Goal: Task Accomplishment & Management: Complete application form

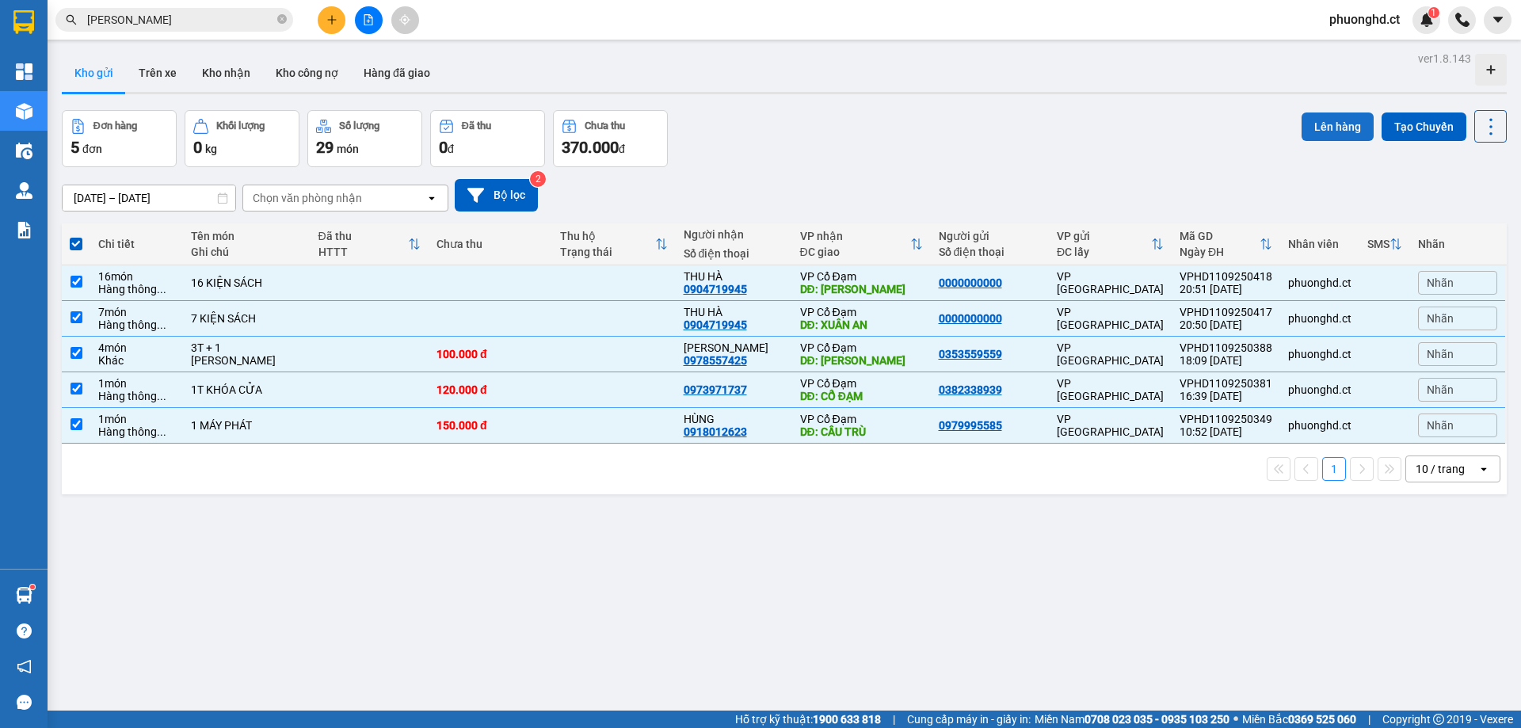
click at [1316, 132] on button "Lên hàng" at bounding box center [1338, 127] width 72 height 29
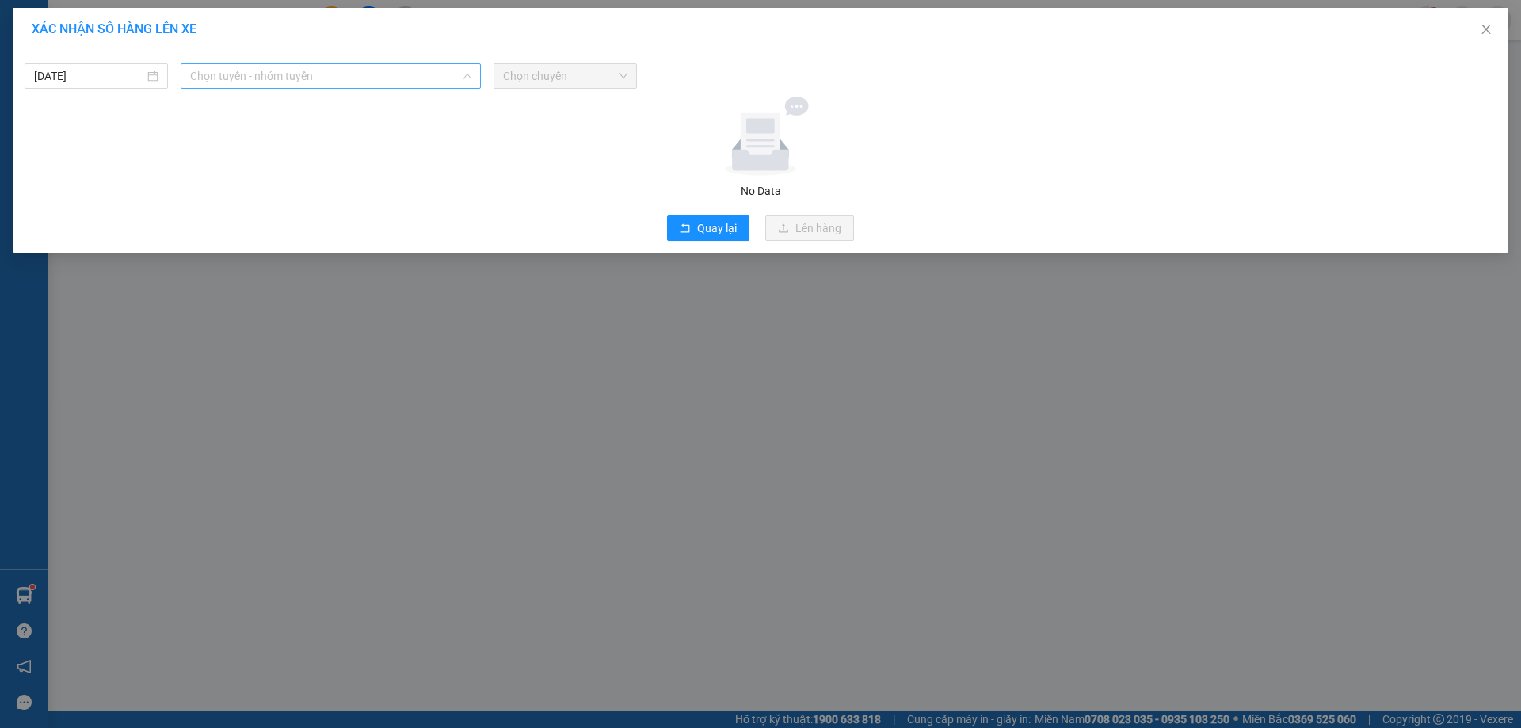
click at [273, 81] on span "Chọn tuyến - nhóm tuyến" at bounding box center [330, 76] width 281 height 24
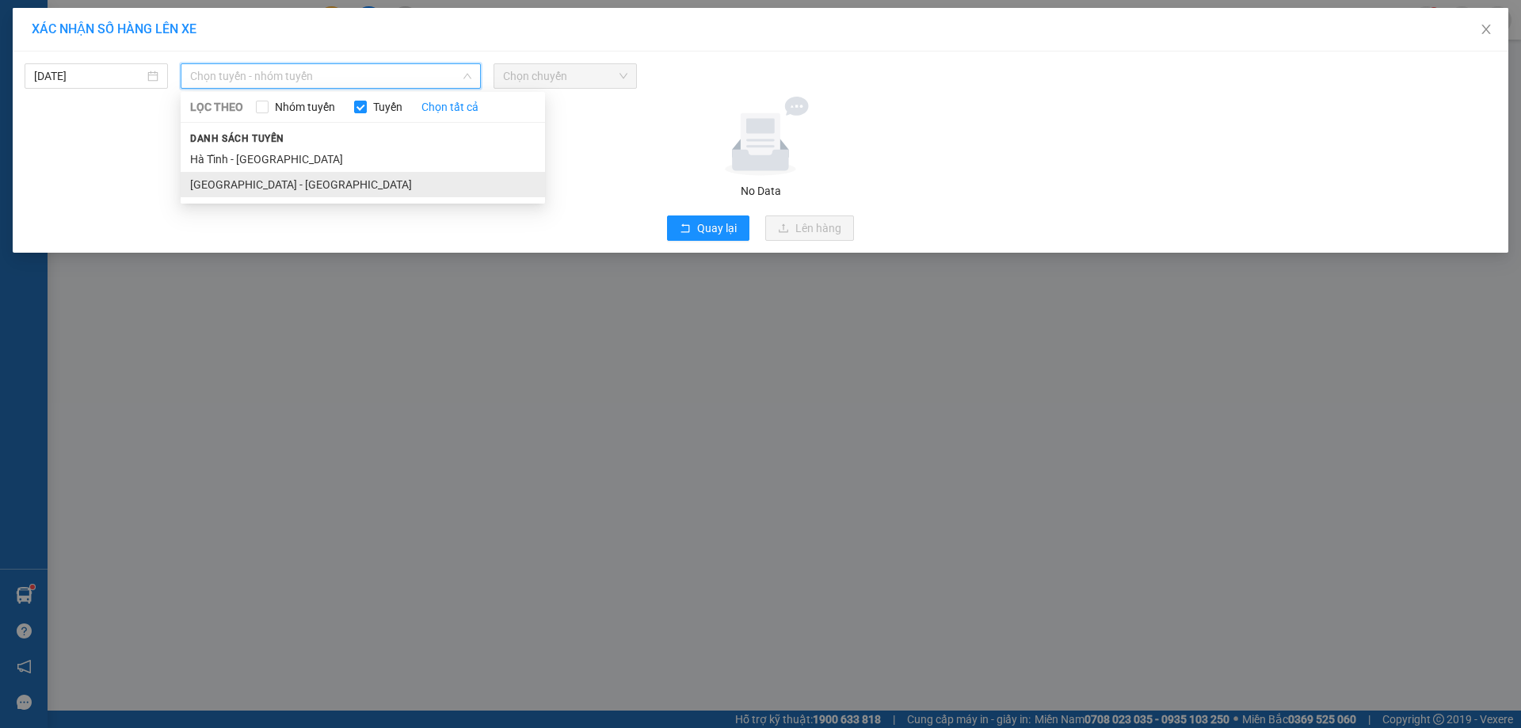
click at [265, 186] on li "[GEOGRAPHIC_DATA] - [GEOGRAPHIC_DATA]" at bounding box center [363, 184] width 365 height 25
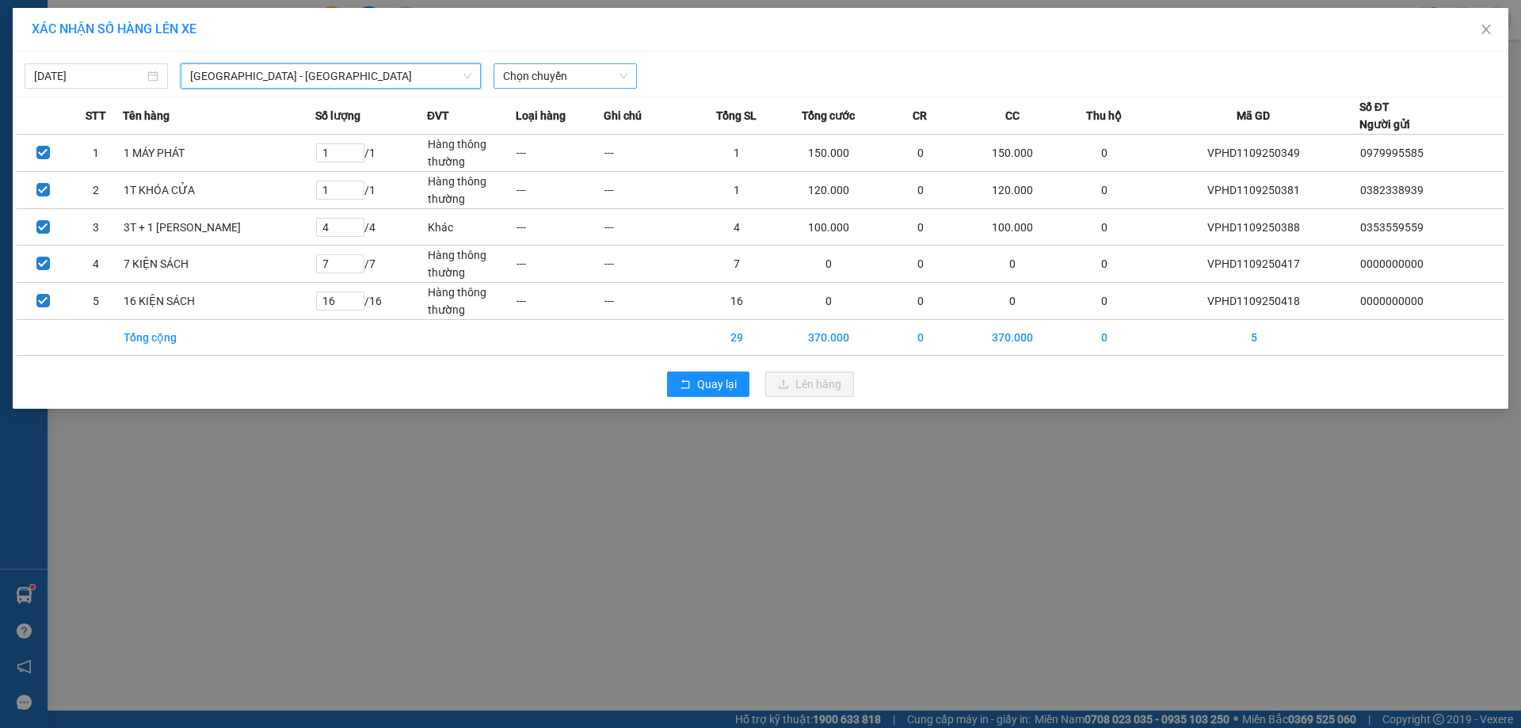
click at [578, 82] on span "Chọn chuyến" at bounding box center [565, 76] width 124 height 24
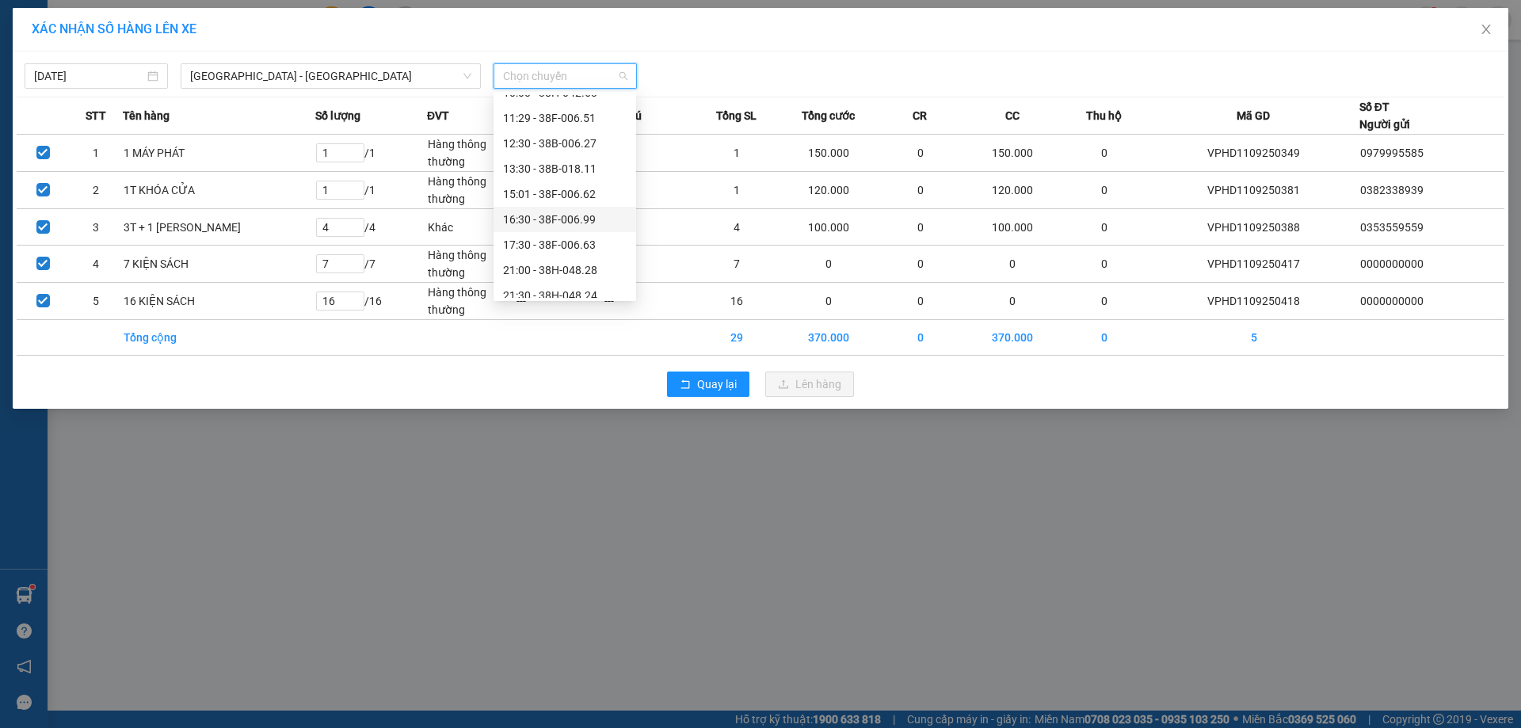
scroll to position [76, 0]
click at [545, 277] on div "21:45 - 38B-006.11" at bounding box center [565, 285] width 124 height 17
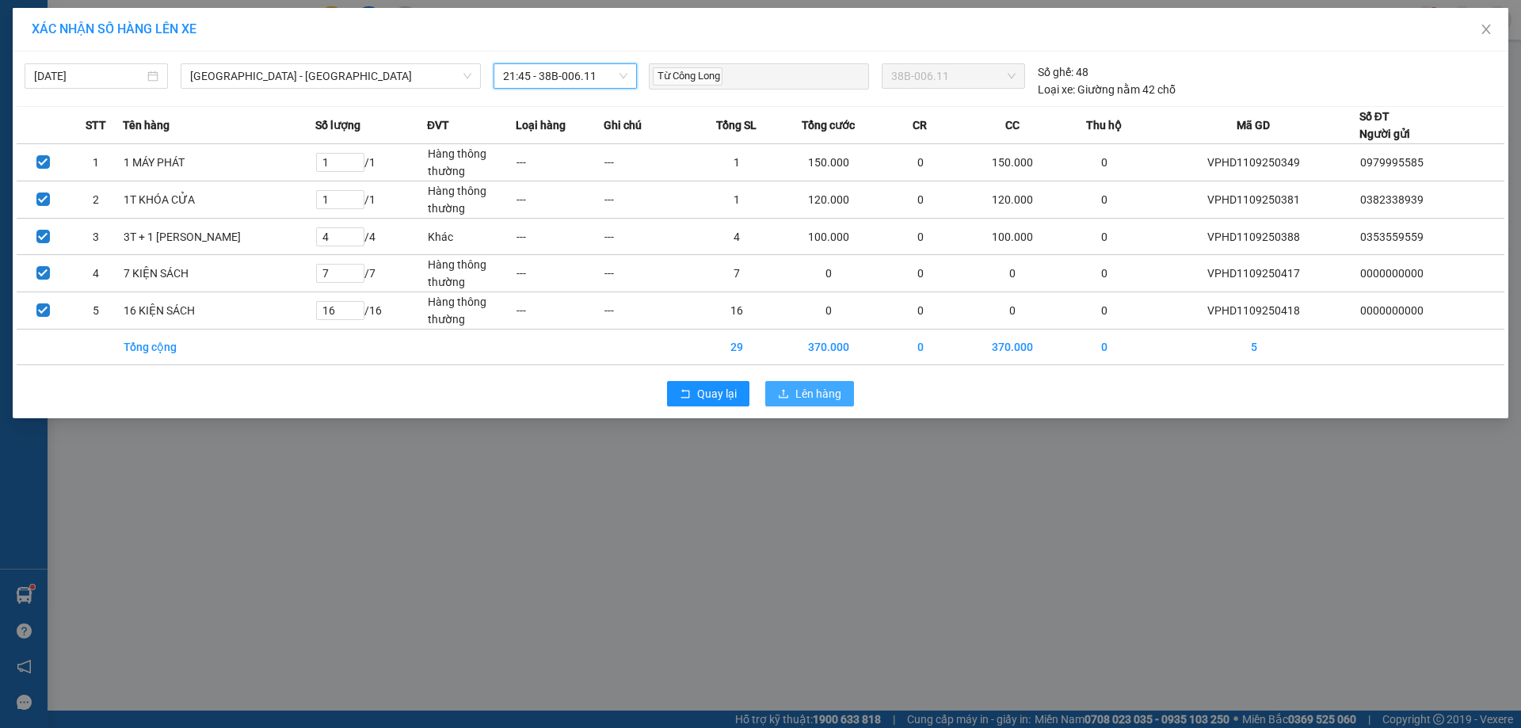
click at [796, 387] on span "Lên hàng" at bounding box center [819, 393] width 46 height 17
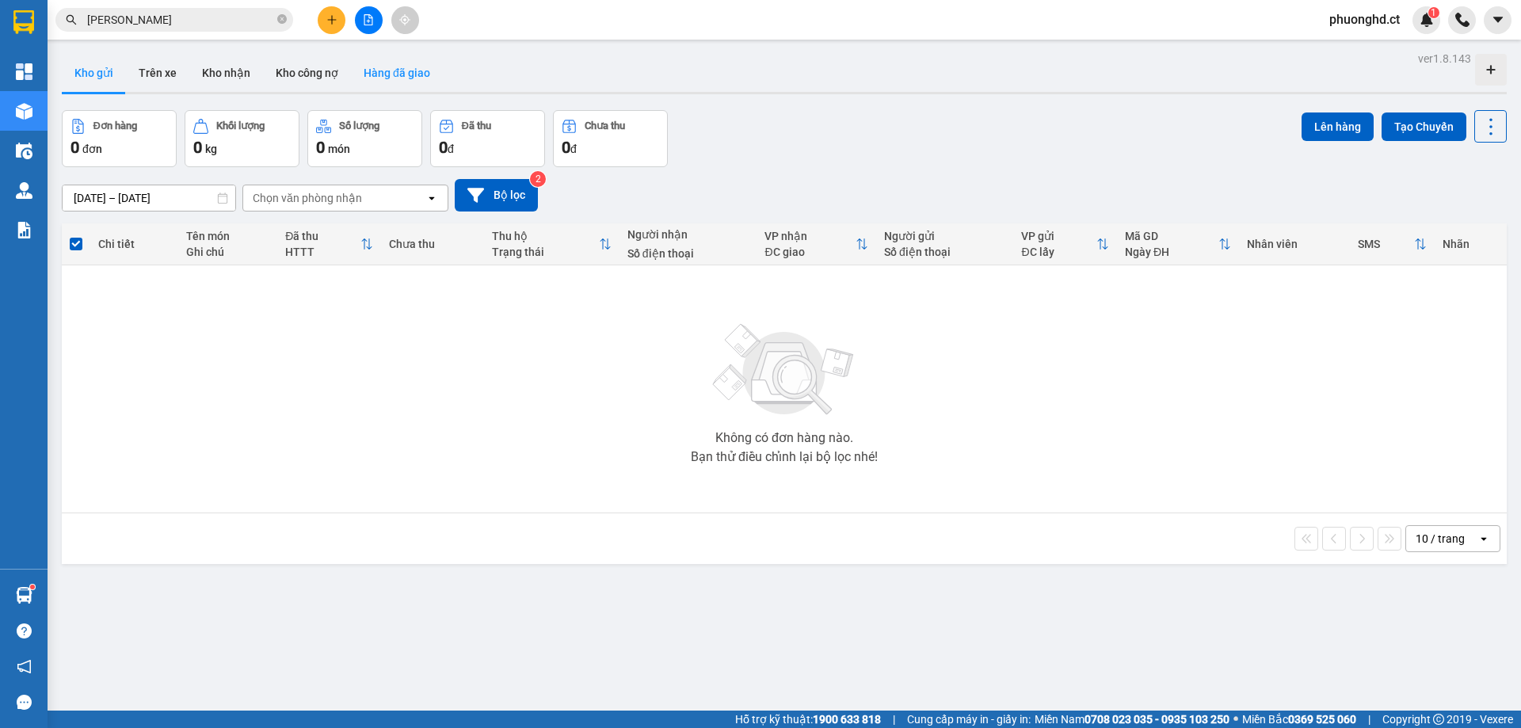
click at [366, 72] on button "Hàng đã giao" at bounding box center [397, 73] width 92 height 38
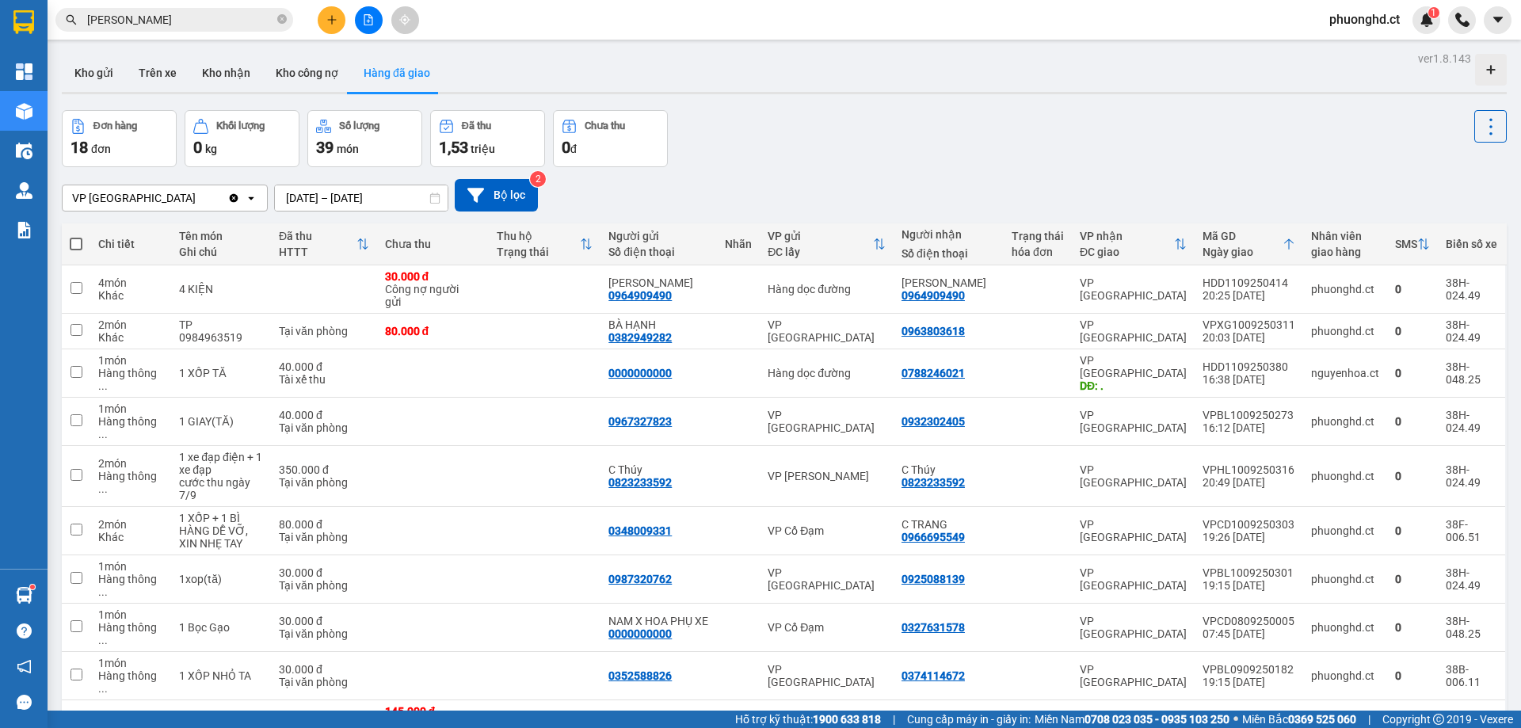
click at [338, 194] on input "[DATE] – [DATE]" at bounding box center [361, 197] width 173 height 25
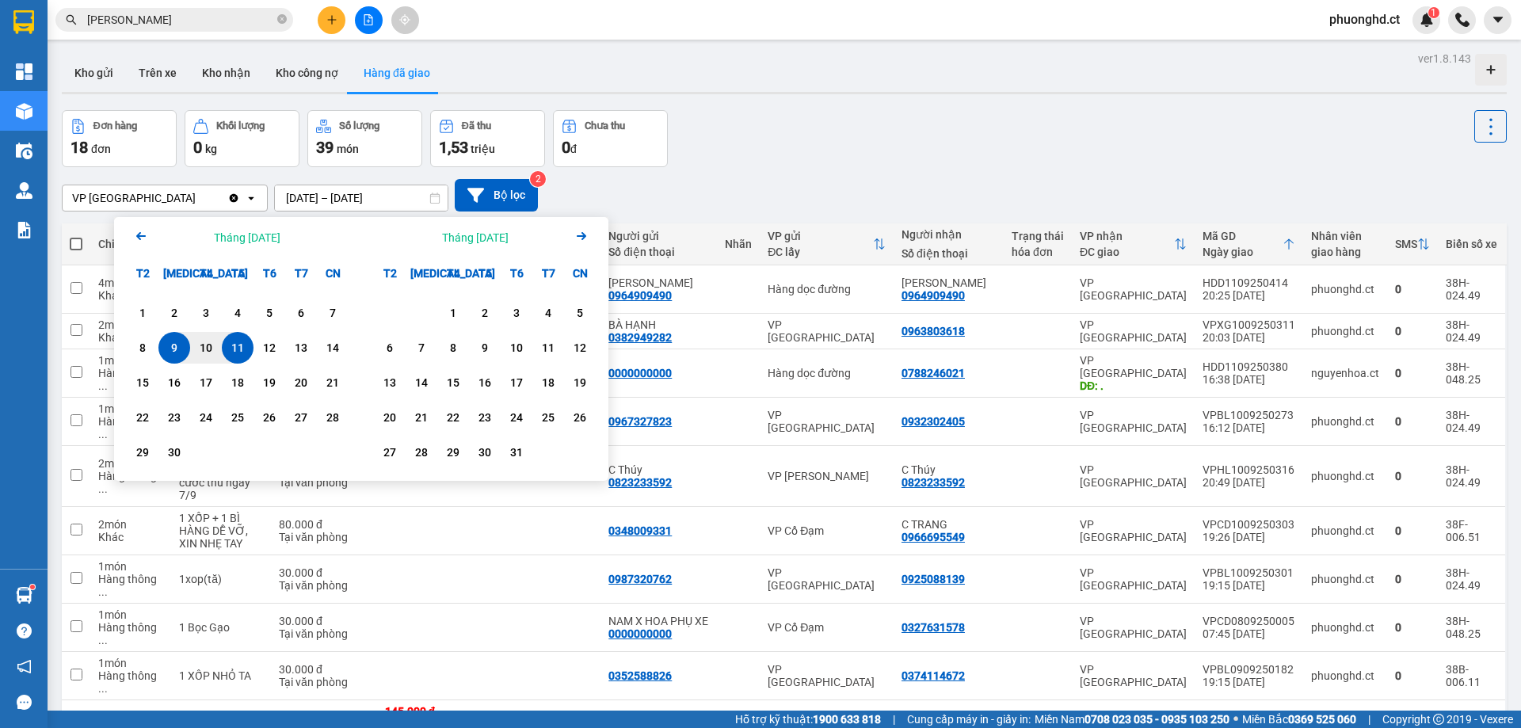
click at [236, 359] on div "11" at bounding box center [238, 348] width 32 height 32
type input "11/09/2025 – 11/09/2025"
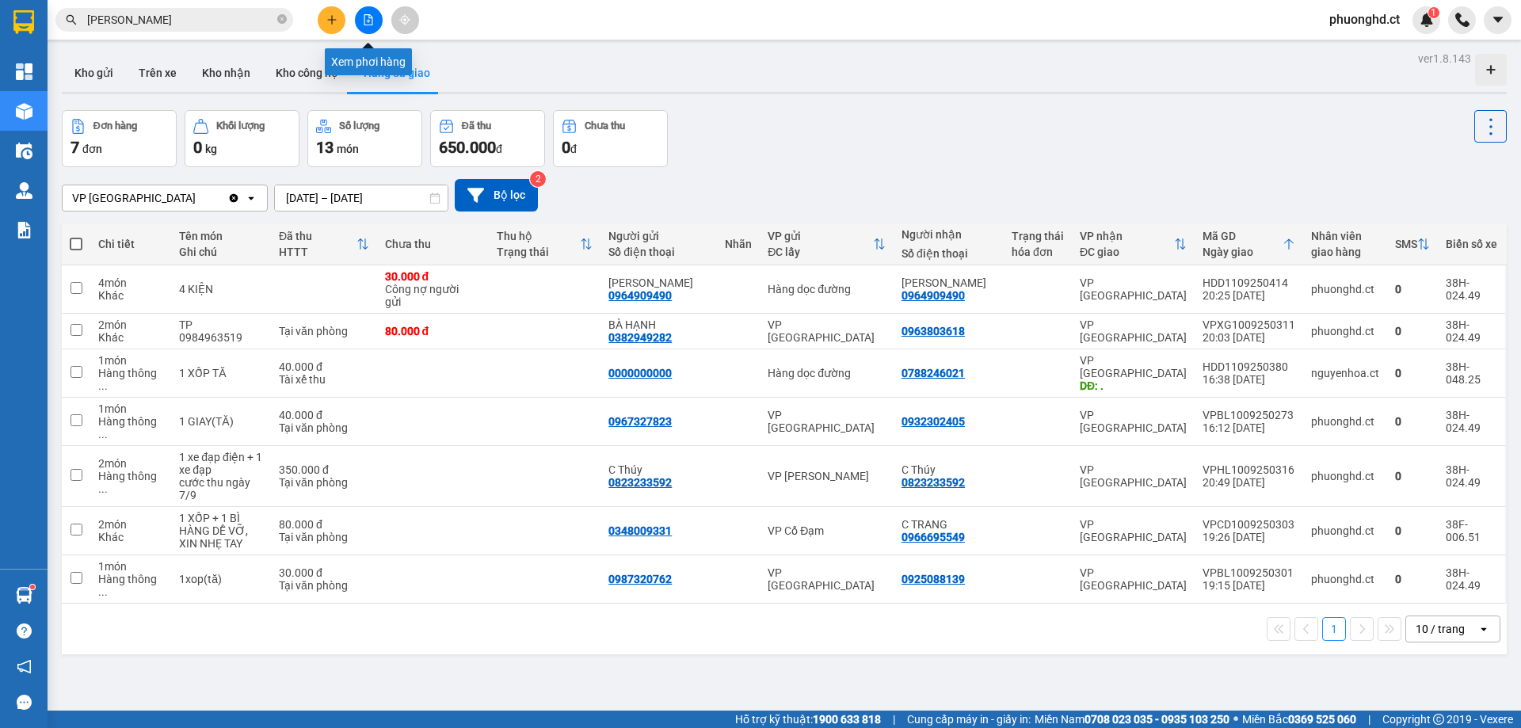
click at [370, 29] on button at bounding box center [369, 20] width 28 height 28
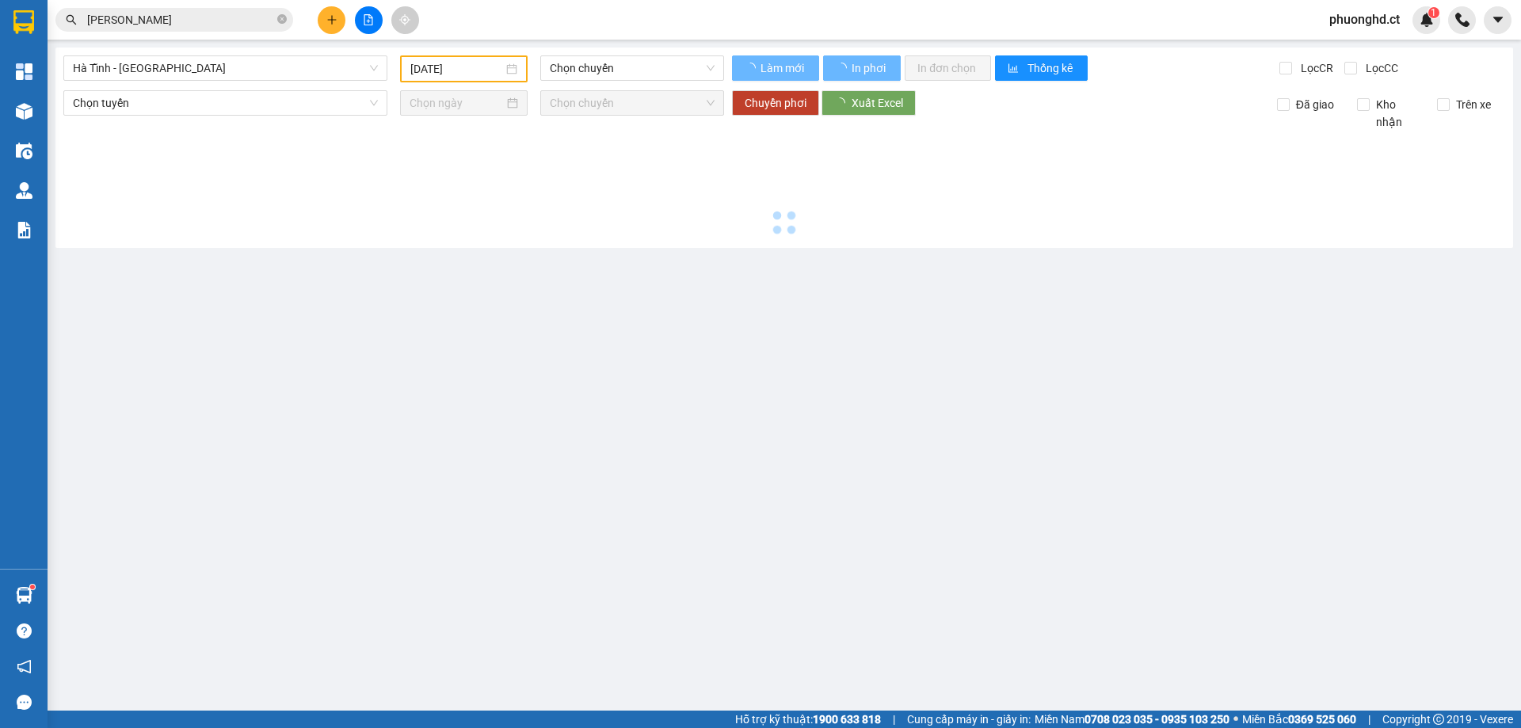
type input "[DATE]"
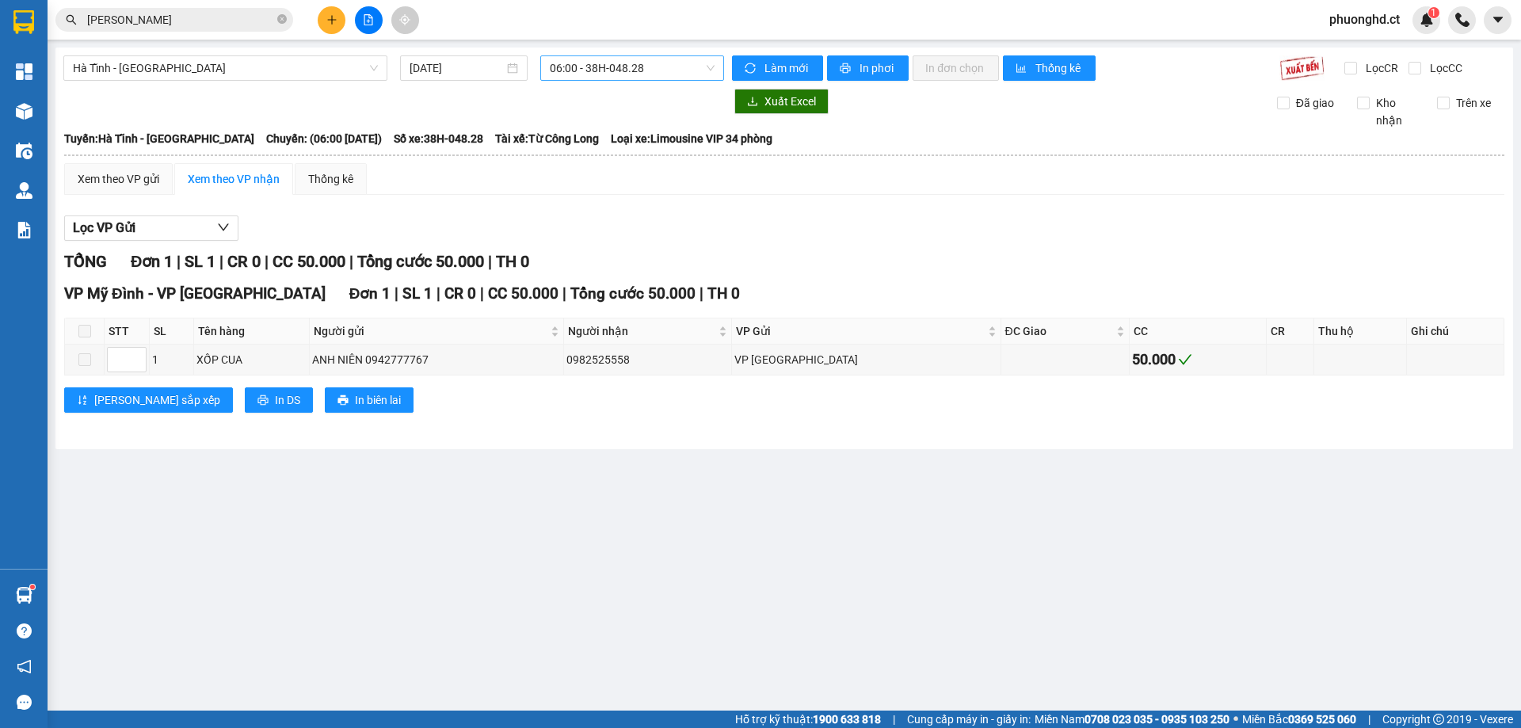
click at [593, 70] on span "06:00 - 38H-048.28" at bounding box center [632, 68] width 165 height 24
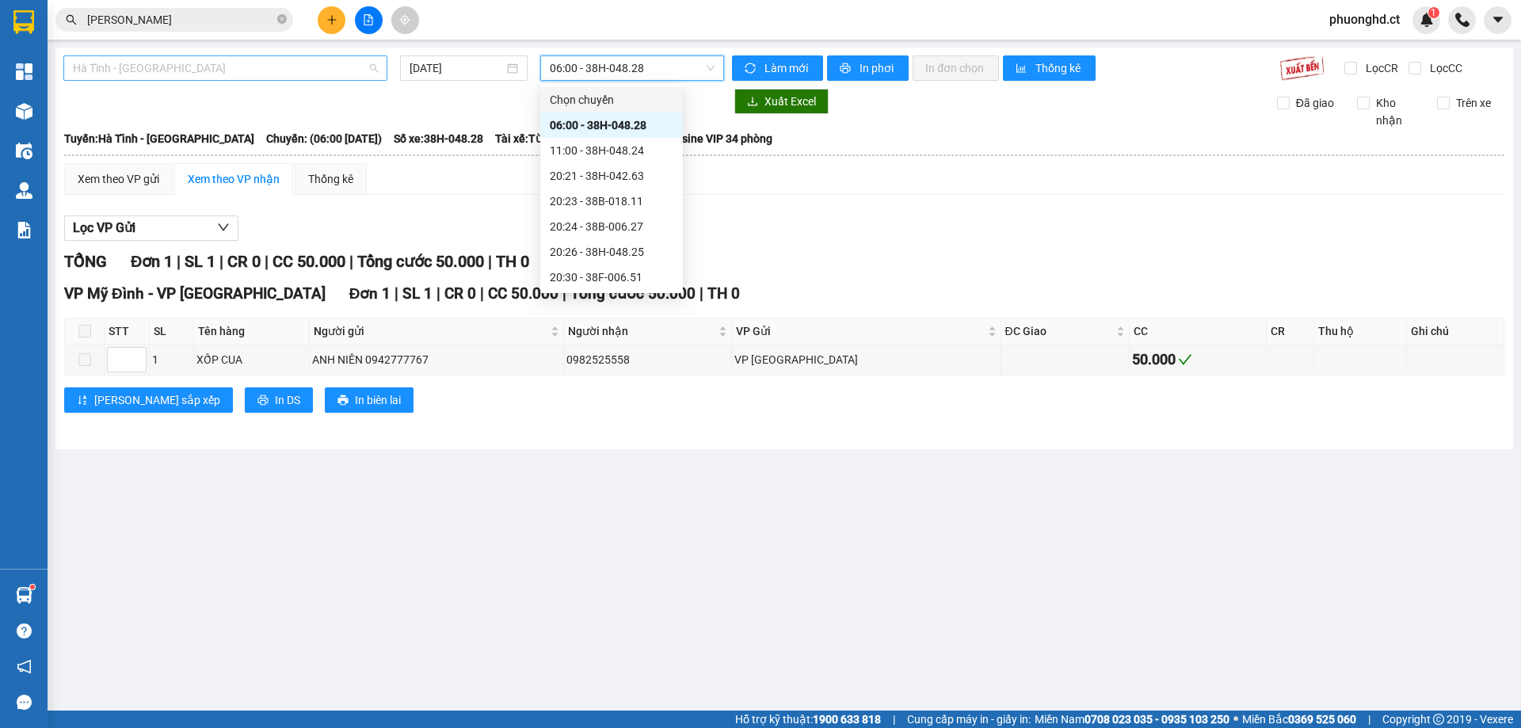
click at [143, 78] on span "Hà Tĩnh - [GEOGRAPHIC_DATA]" at bounding box center [225, 68] width 305 height 24
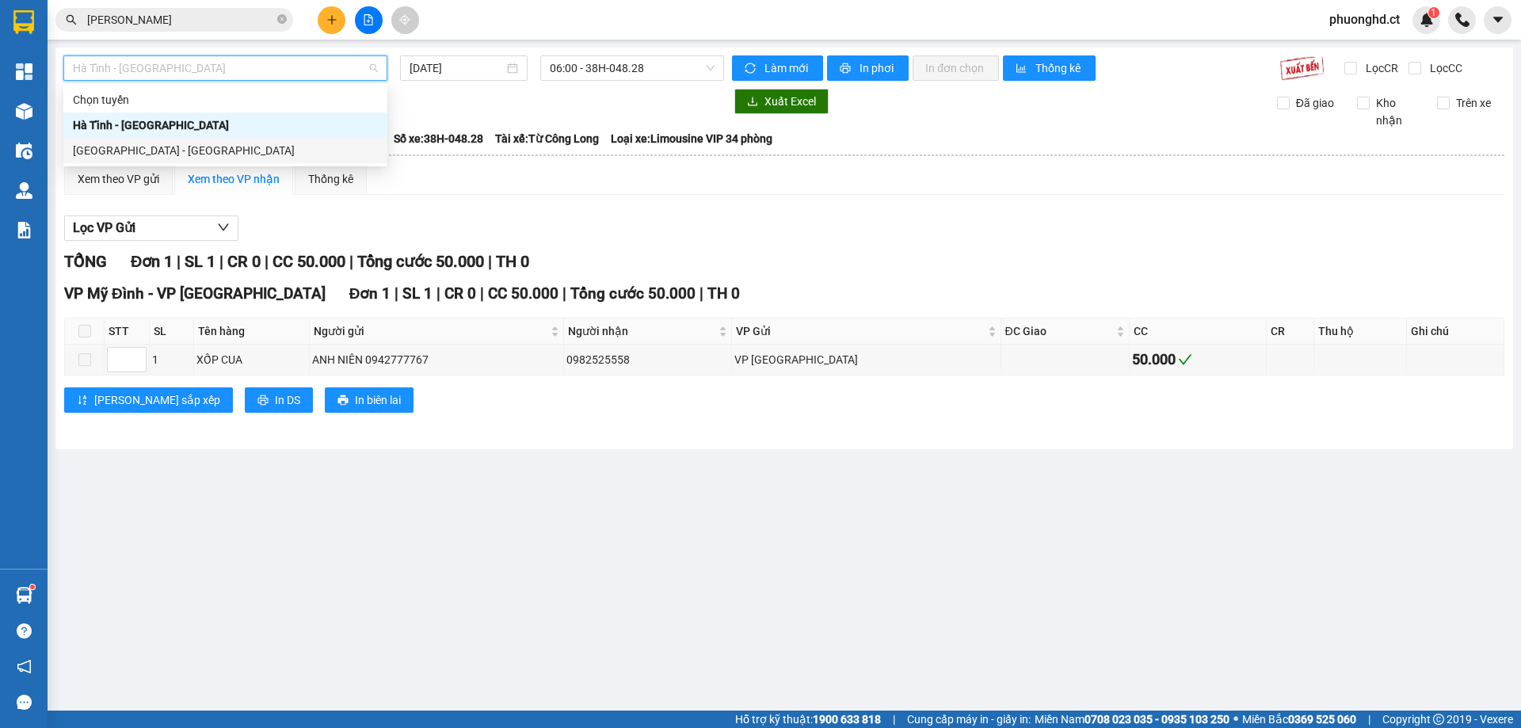
click at [120, 146] on div "[GEOGRAPHIC_DATA] - [GEOGRAPHIC_DATA]" at bounding box center [225, 150] width 305 height 17
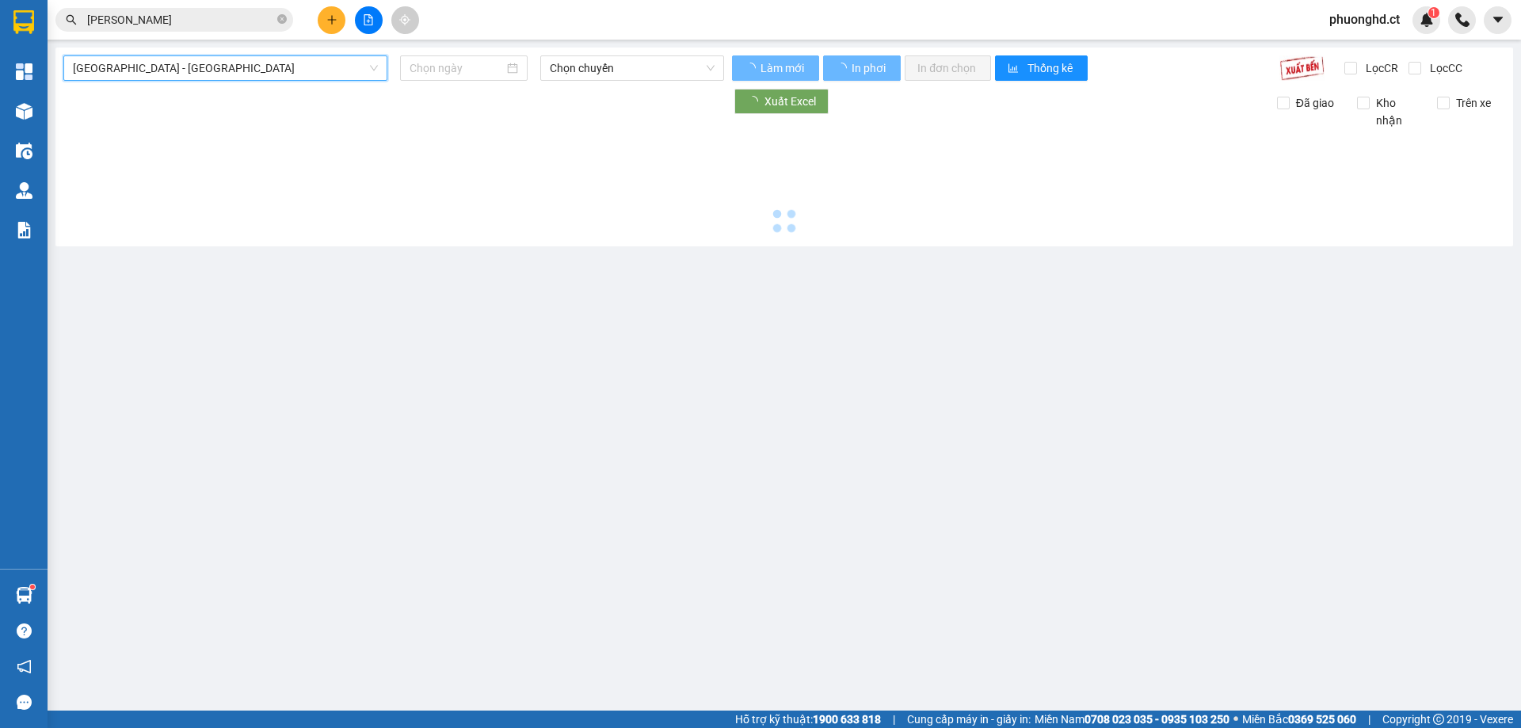
type input "[DATE]"
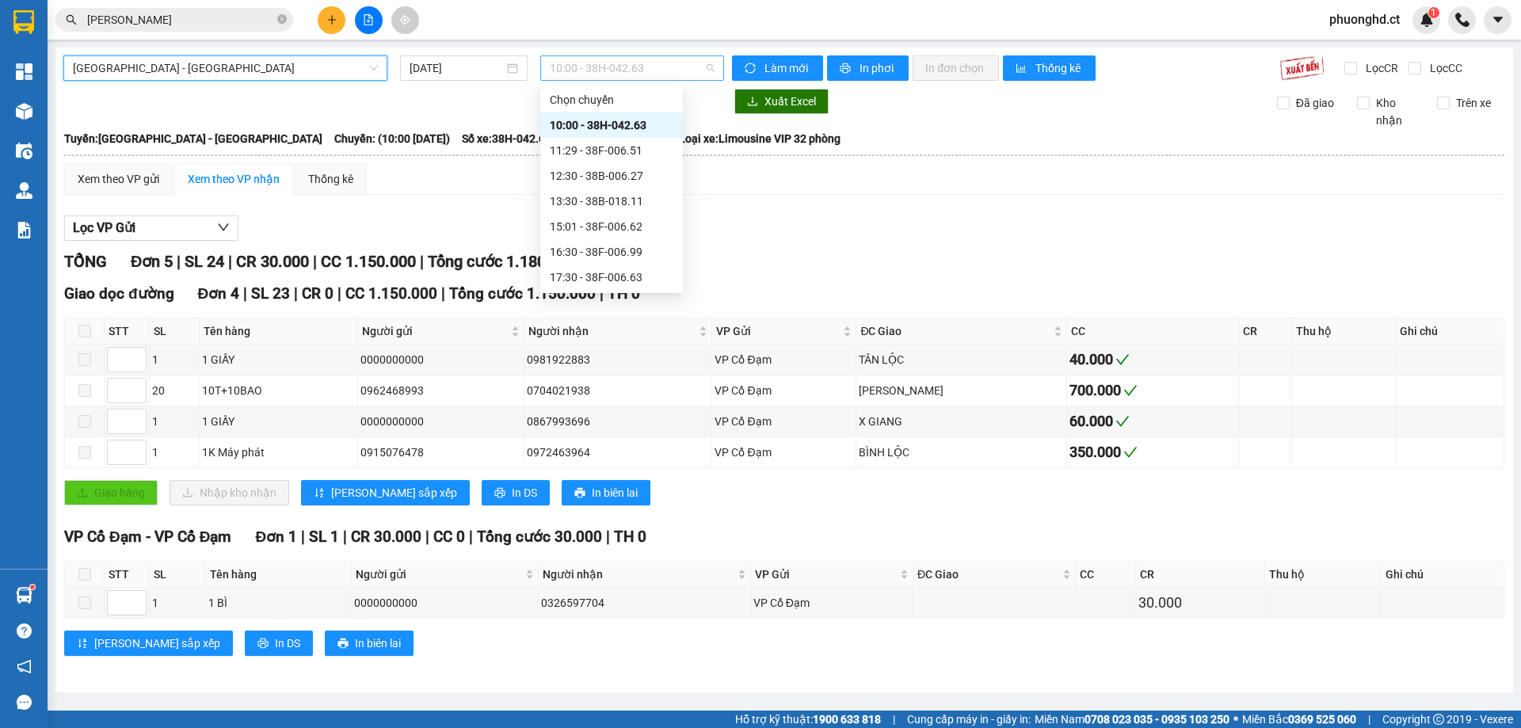
click at [628, 71] on span "10:00 - 38H-042.63" at bounding box center [632, 68] width 165 height 24
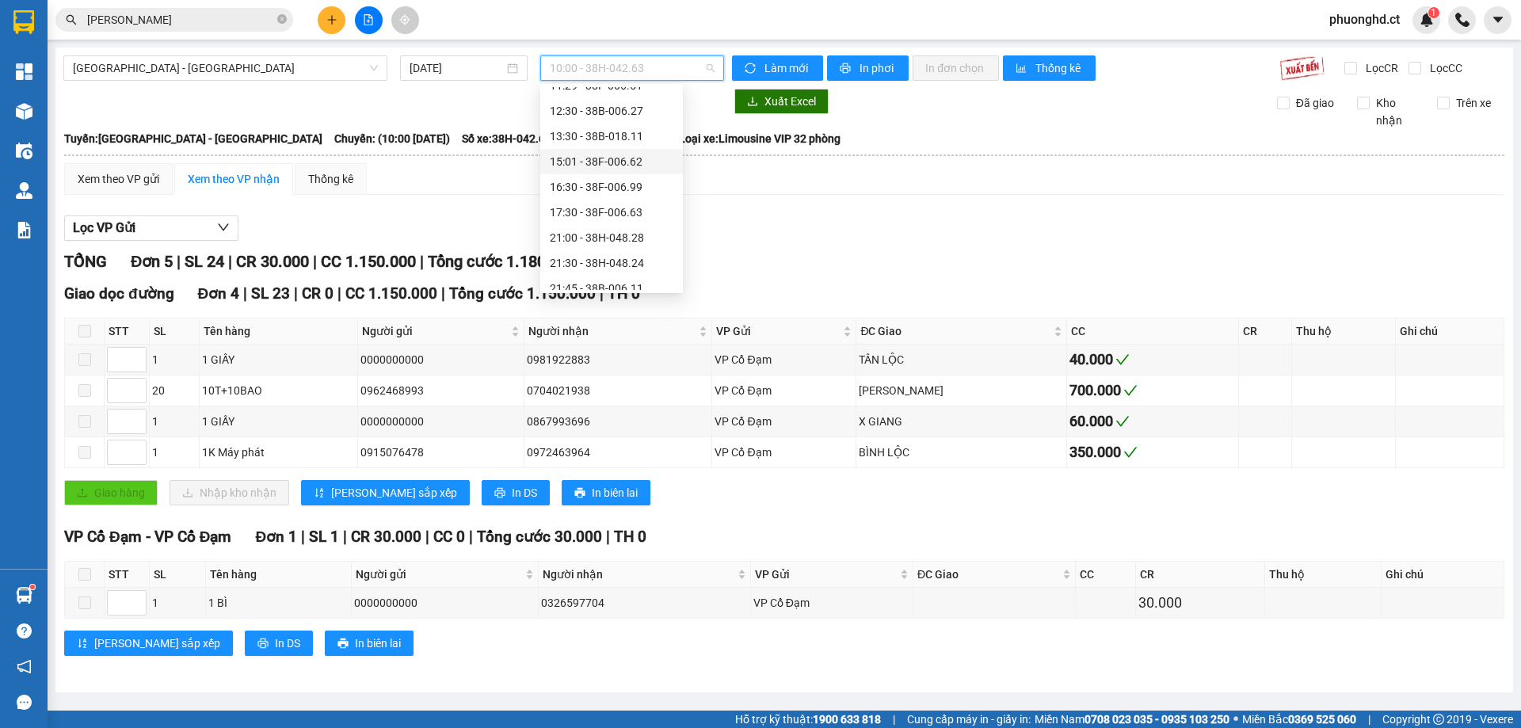
scroll to position [76, 0]
click at [590, 269] on div "21:45 - 38B-006.11" at bounding box center [612, 277] width 124 height 17
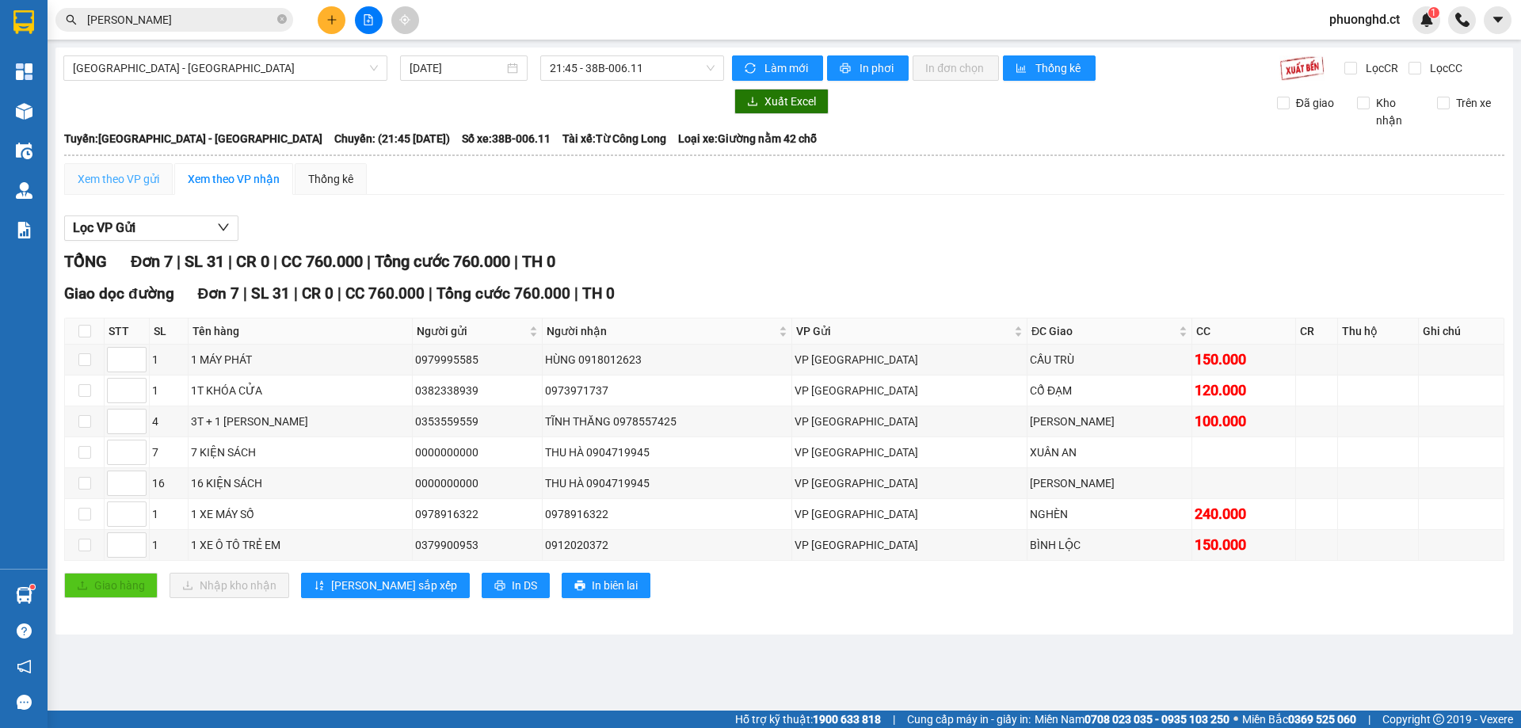
click at [151, 189] on div "Xem theo VP gửi" at bounding box center [118, 179] width 109 height 32
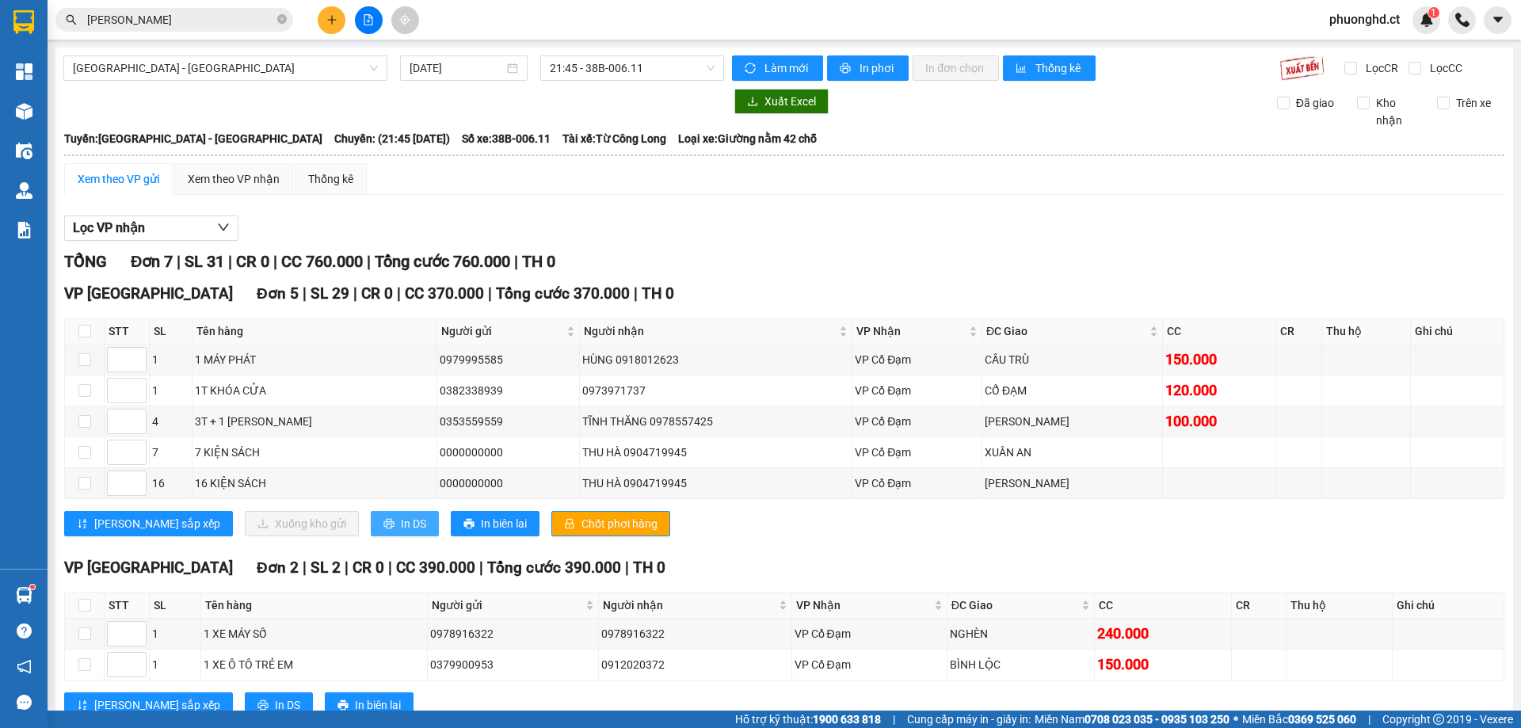
click at [371, 523] on button "In DS" at bounding box center [405, 523] width 68 height 25
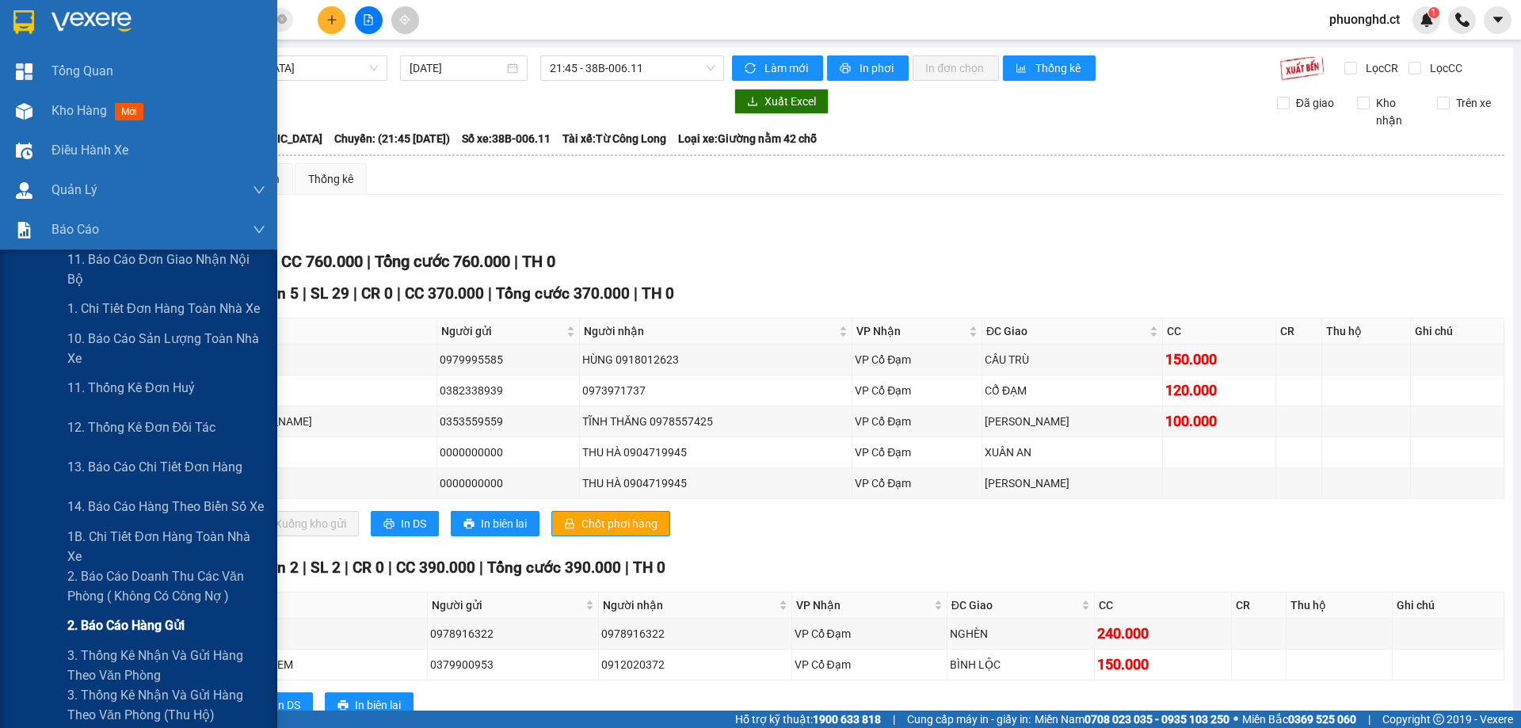
click at [134, 617] on span "2. Báo cáo hàng gửi" at bounding box center [125, 626] width 117 height 20
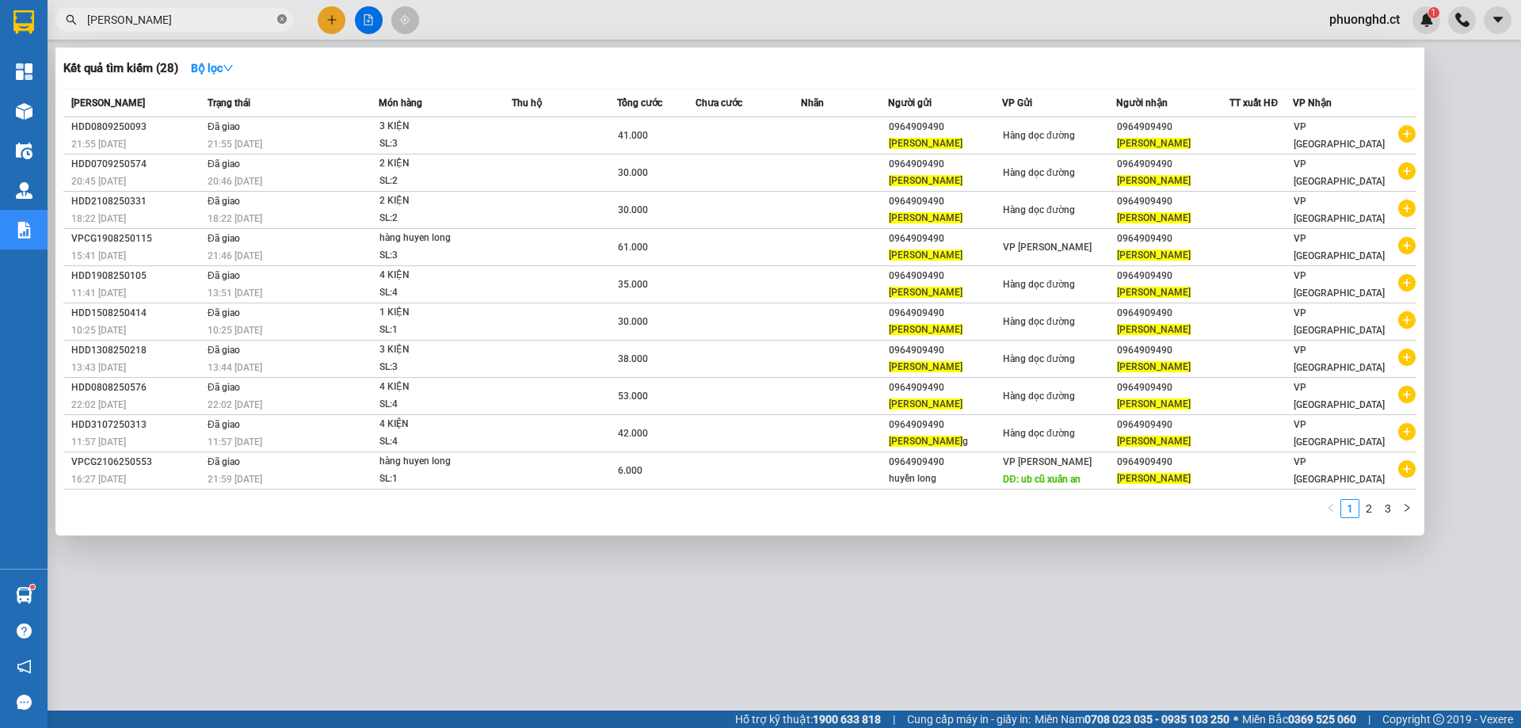
click at [284, 14] on span at bounding box center [282, 20] width 10 height 15
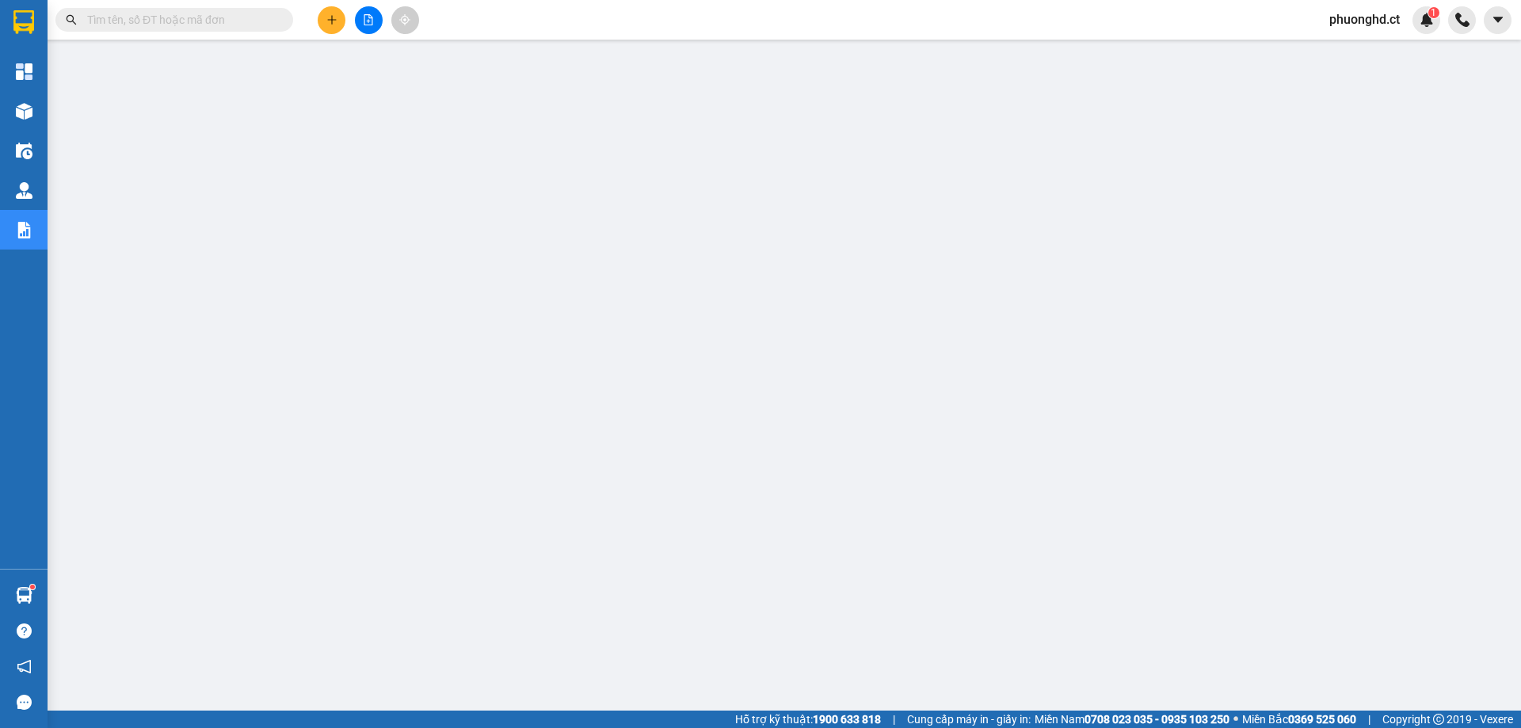
click at [1381, 25] on span "phuonghd.ct" at bounding box center [1365, 20] width 96 height 20
click at [1380, 48] on span "Đăng xuất" at bounding box center [1372, 48] width 67 height 17
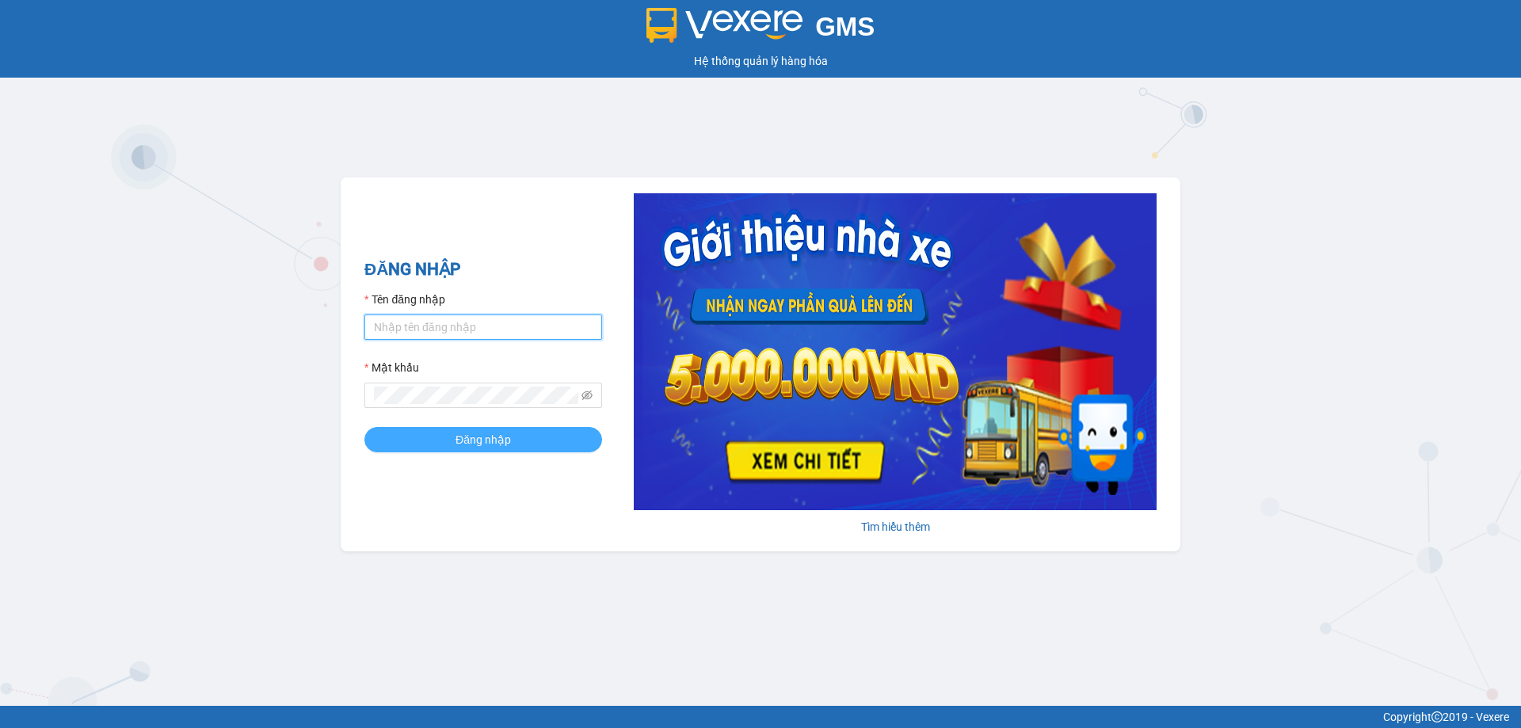
type input "phuonghd.ct"
click at [556, 445] on button "Đăng nhập" at bounding box center [484, 439] width 238 height 25
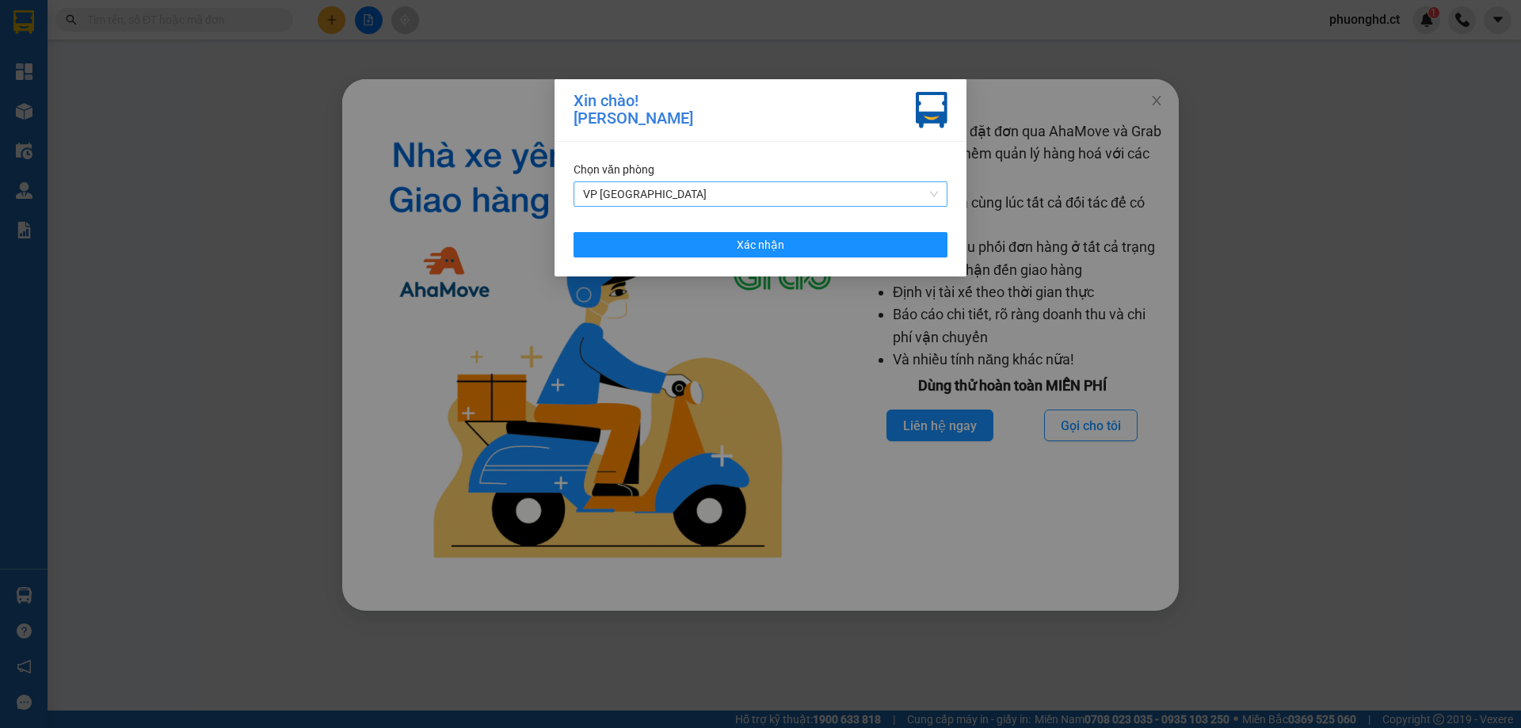
click at [774, 187] on span "VP [GEOGRAPHIC_DATA]" at bounding box center [760, 194] width 355 height 24
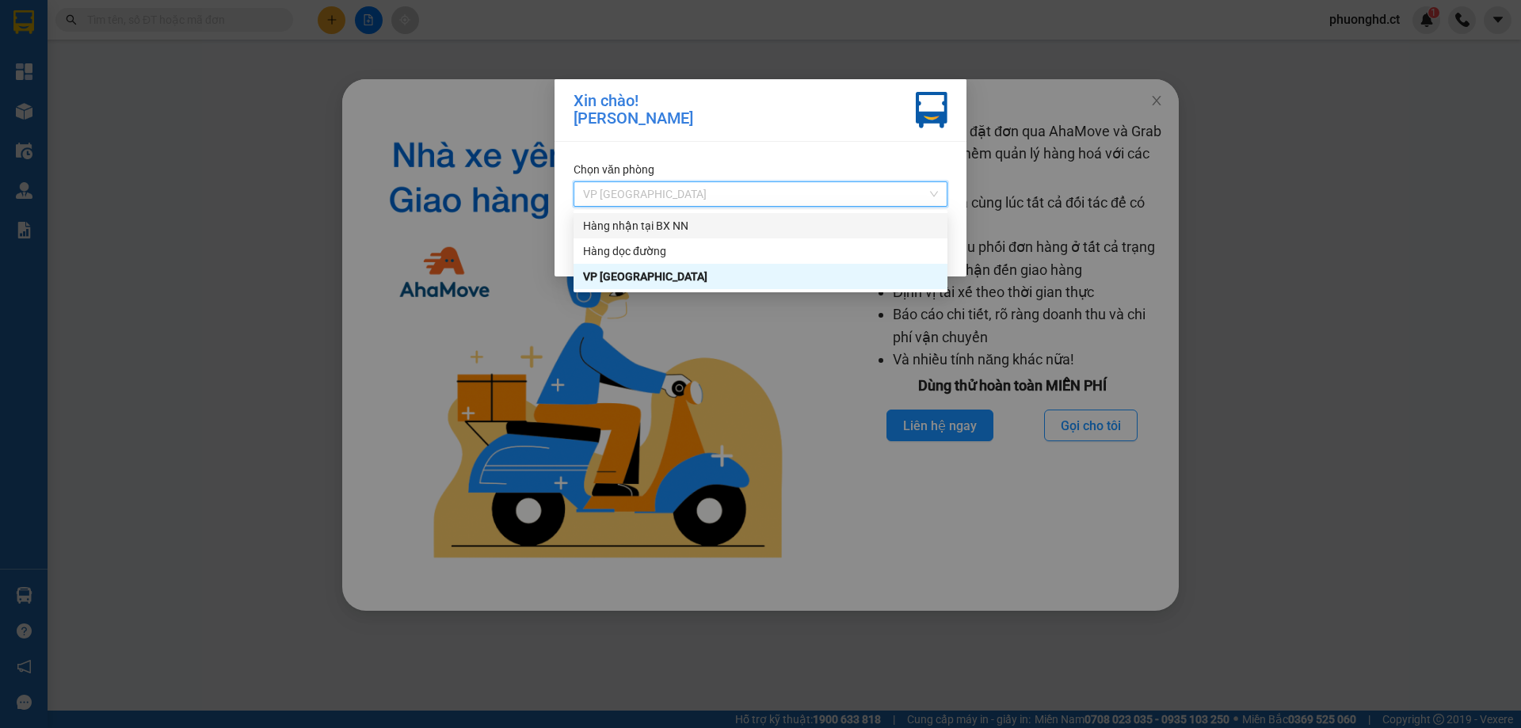
click at [753, 224] on div "Hàng nhận tại BX NN" at bounding box center [760, 225] width 355 height 17
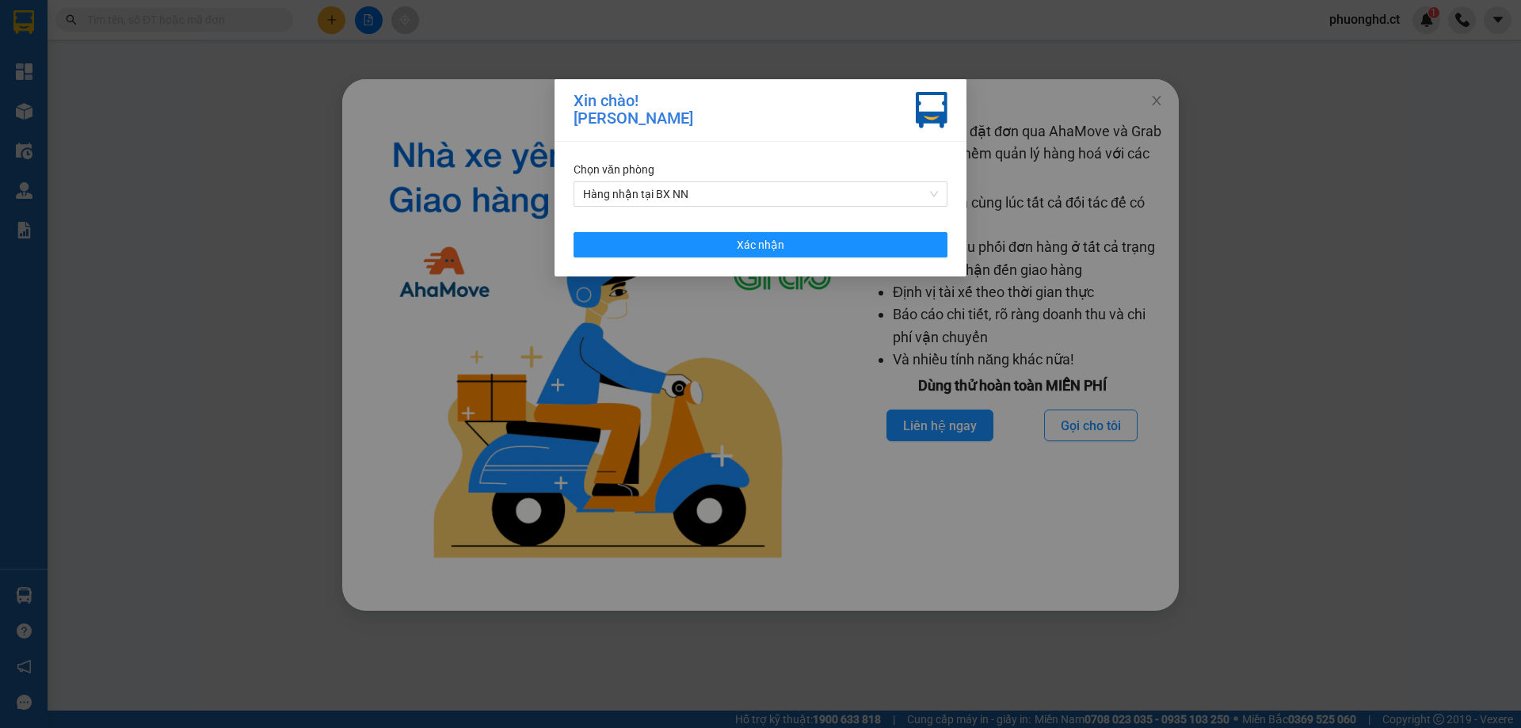
click at [753, 224] on div "Chọn văn phòng Hàng nhận tại BX NN Xác nhận" at bounding box center [761, 209] width 412 height 135
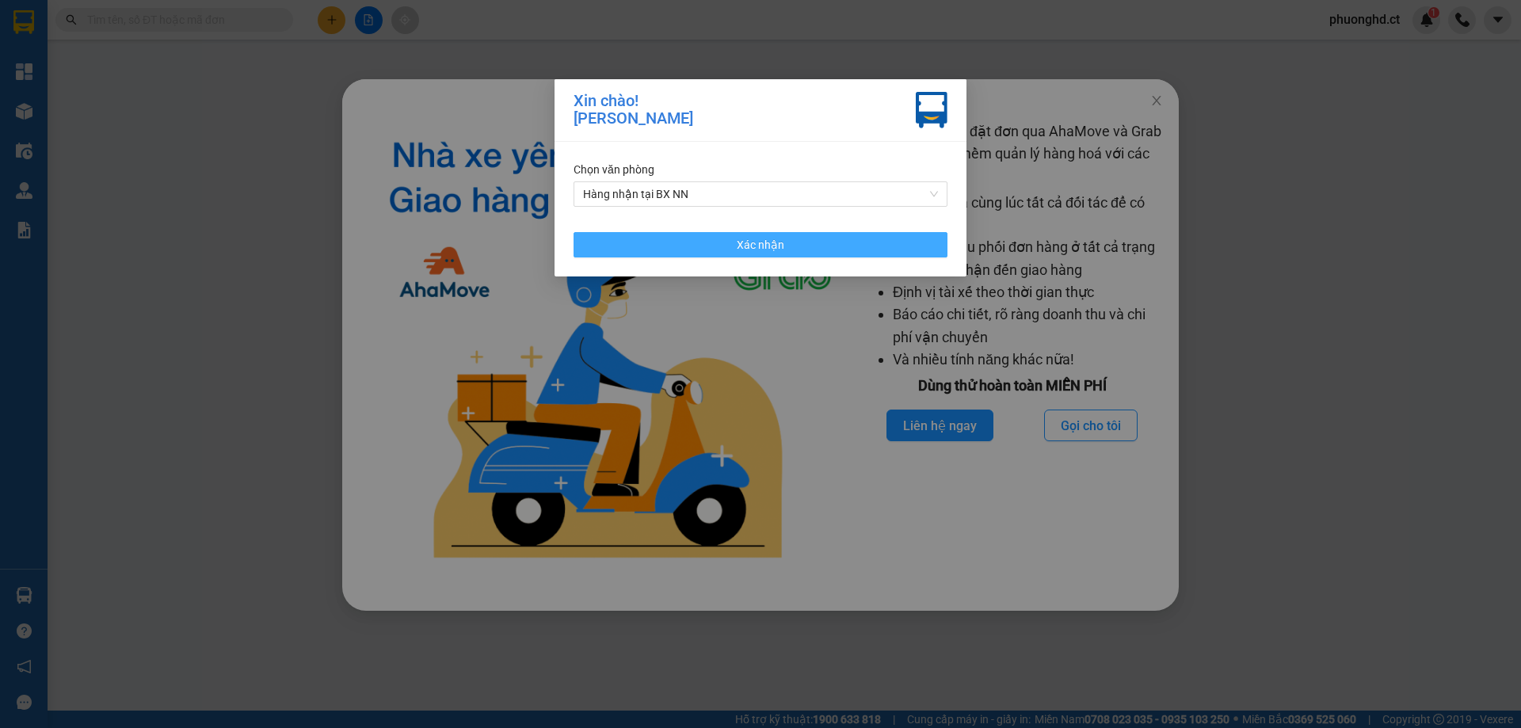
click at [754, 232] on button "Xác nhận" at bounding box center [761, 244] width 374 height 25
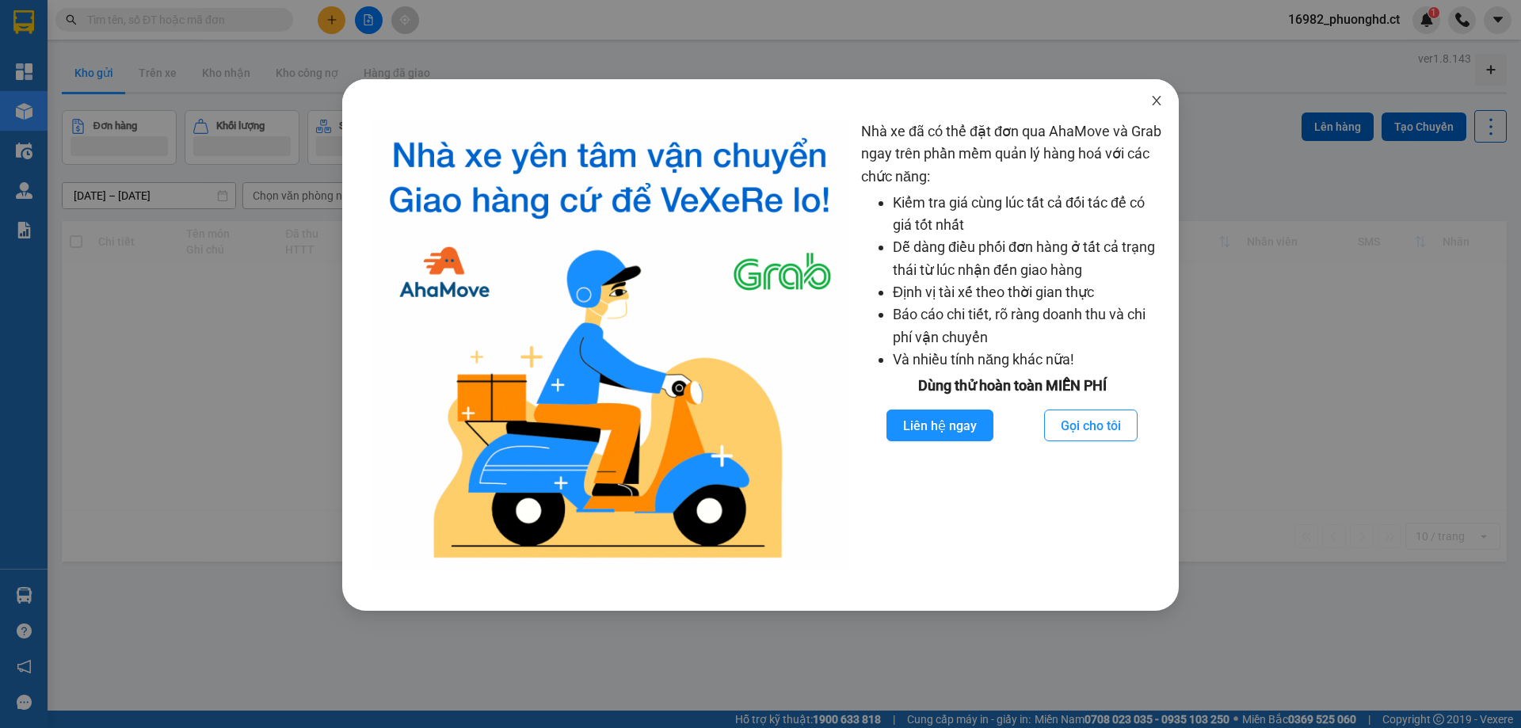
click at [1155, 110] on span "Close" at bounding box center [1157, 101] width 44 height 44
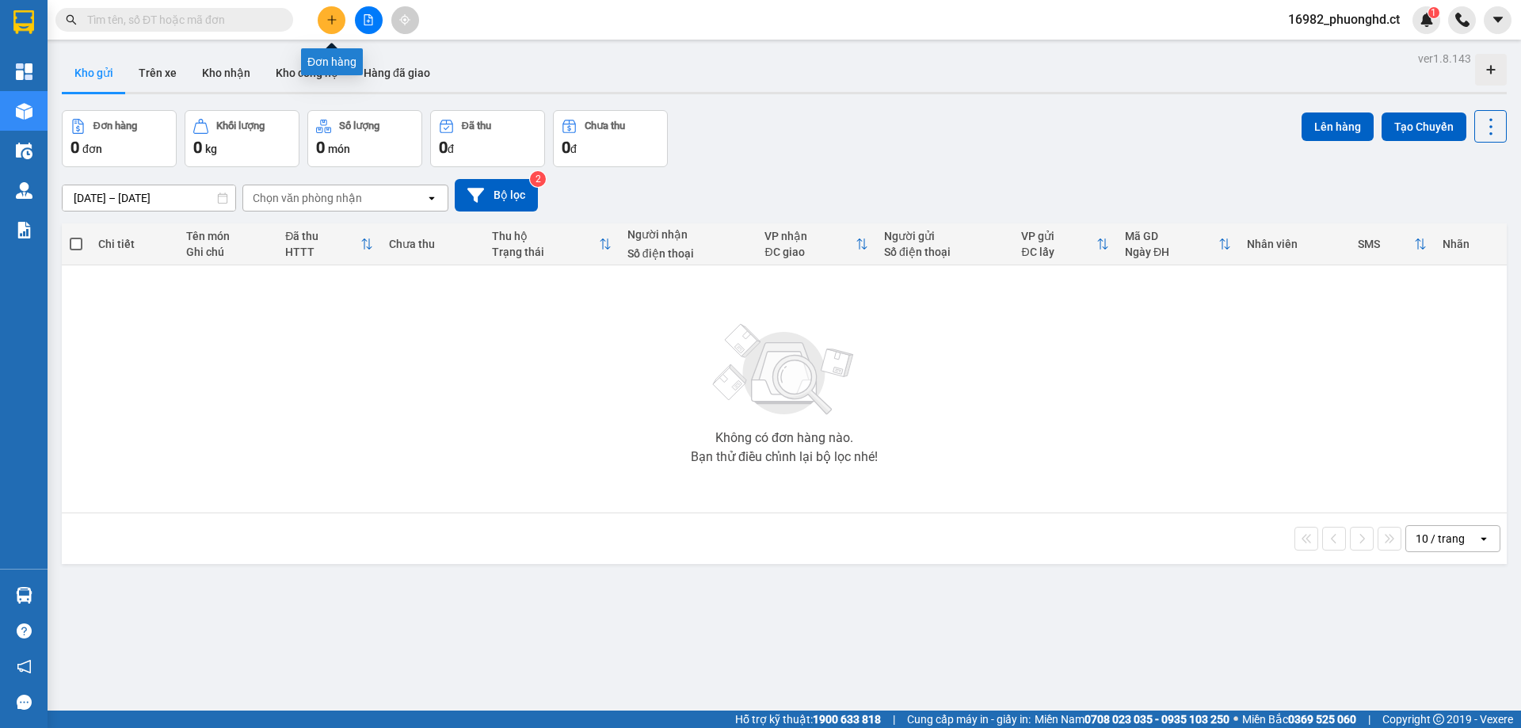
click at [340, 25] on button at bounding box center [332, 20] width 28 height 28
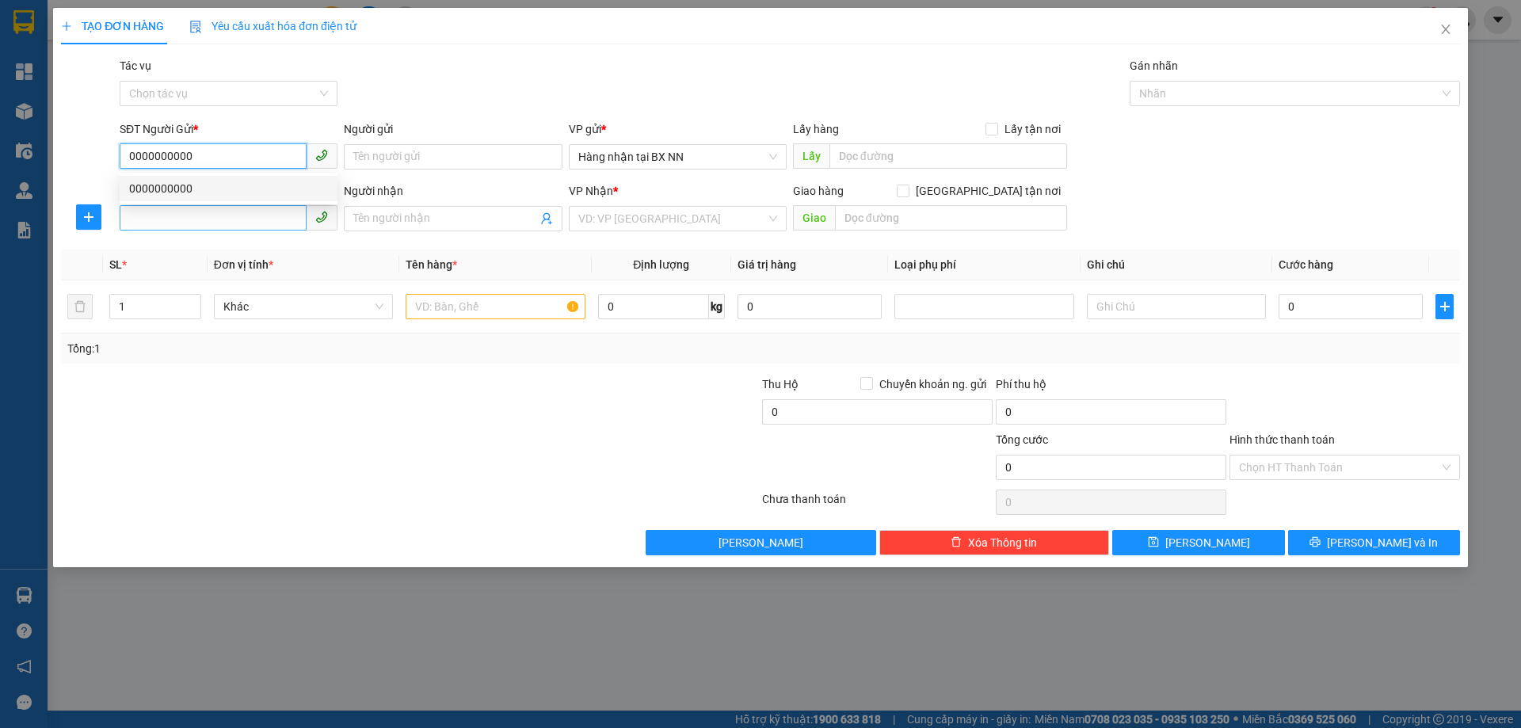
type input "0000000000"
click at [239, 220] on input "SĐT Người Nhận" at bounding box center [213, 217] width 187 height 25
type input "0355708963"
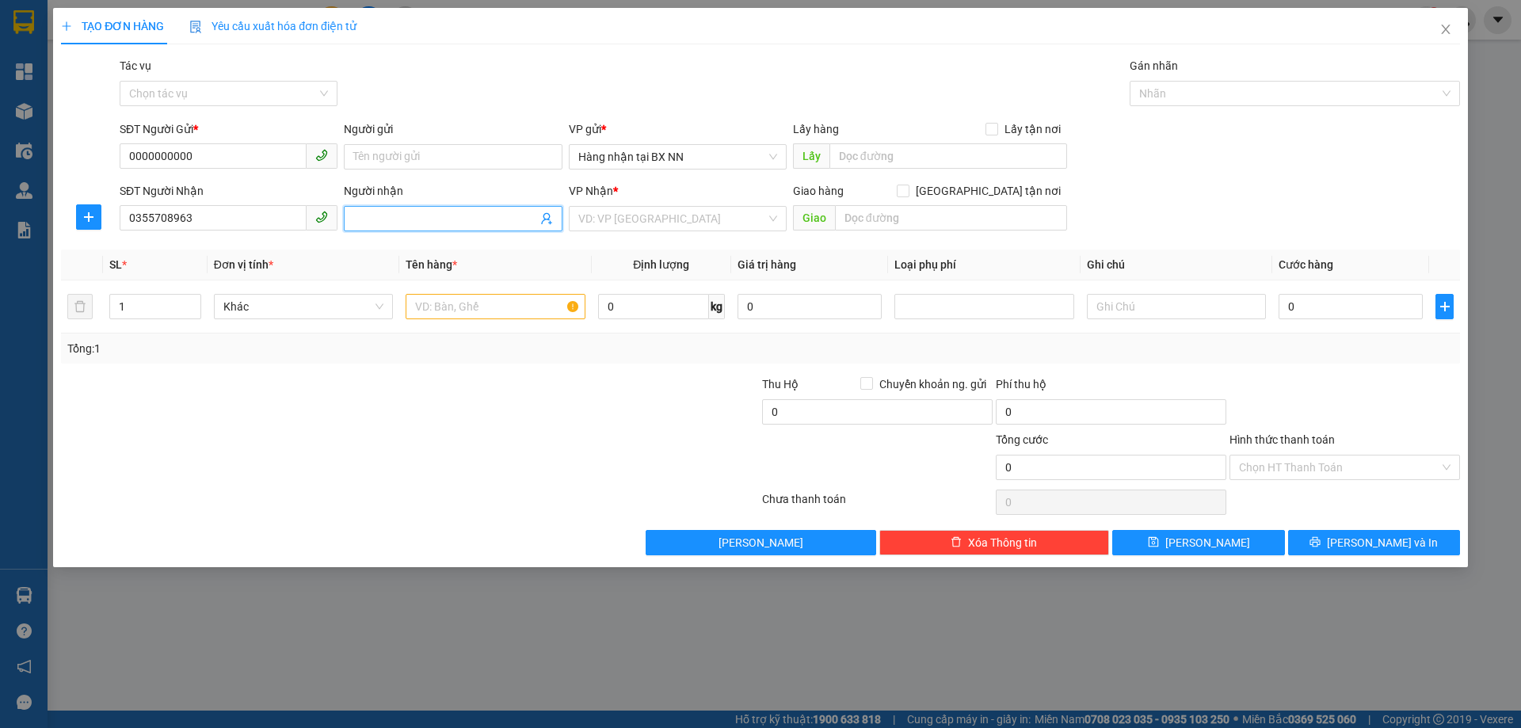
click at [399, 209] on span at bounding box center [453, 218] width 218 height 25
type input "0333969769"
click at [477, 307] on input "text" at bounding box center [495, 306] width 179 height 25
click at [631, 220] on input "search" at bounding box center [672, 219] width 188 height 24
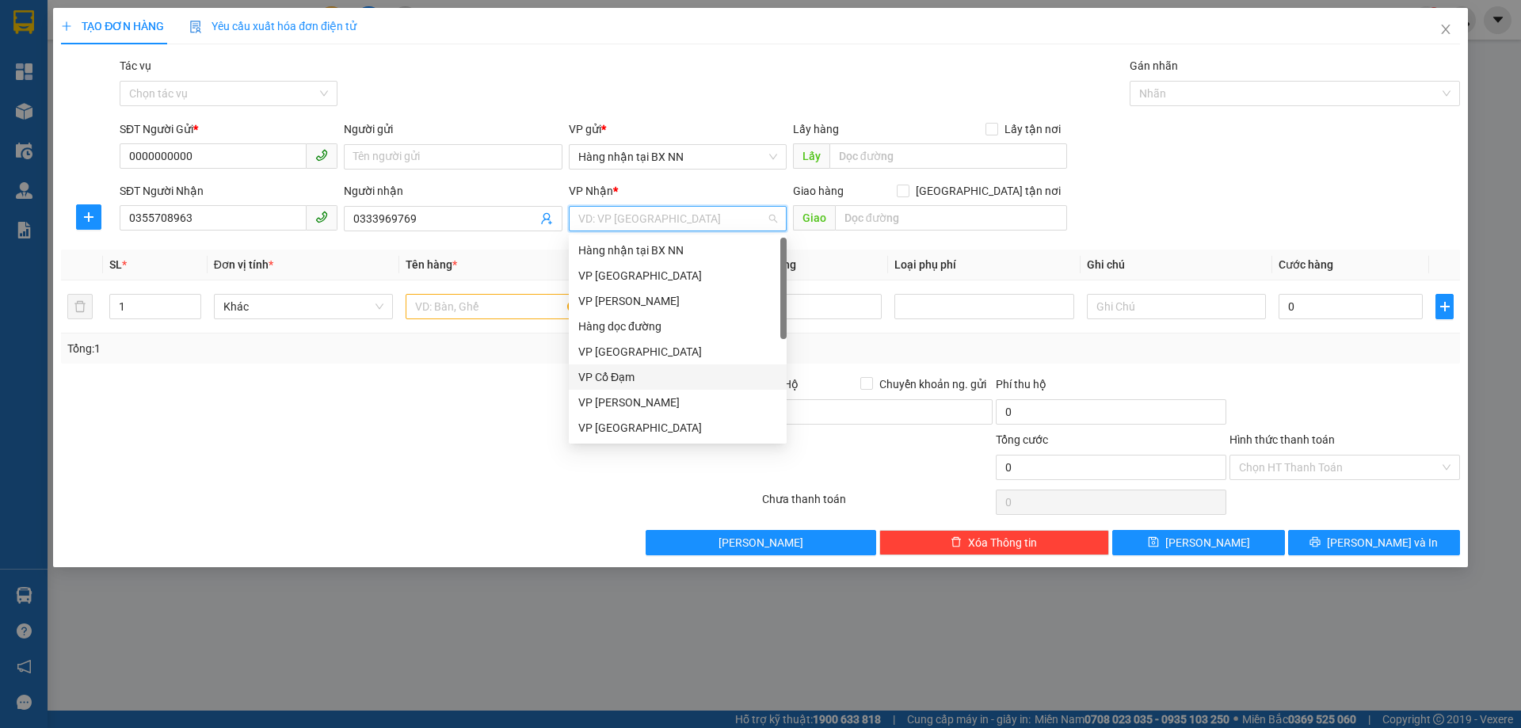
click at [631, 376] on div "VP Cổ Đạm" at bounding box center [677, 376] width 199 height 17
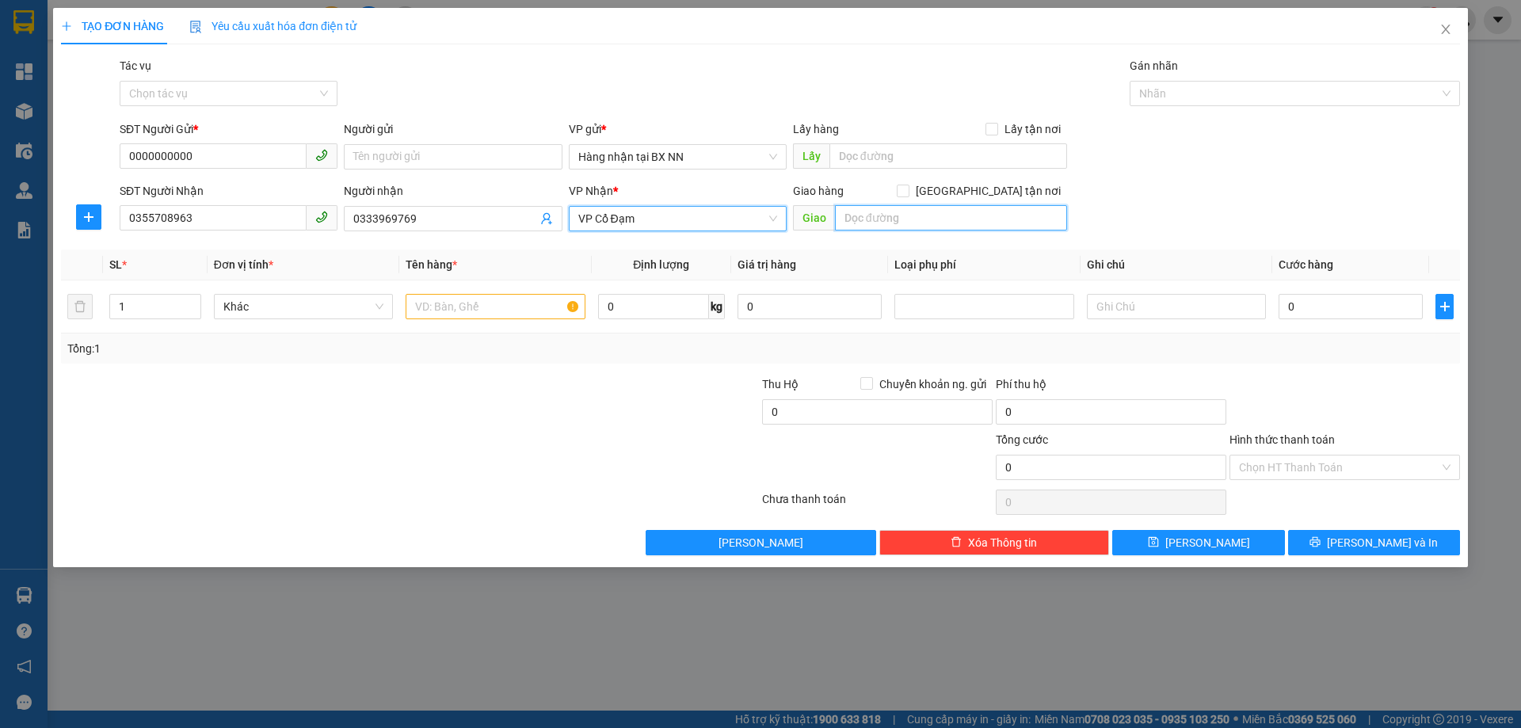
click at [941, 216] on input "text" at bounding box center [951, 217] width 232 height 25
type input "XUÂN AN"
click at [437, 315] on input "text" at bounding box center [495, 306] width 179 height 25
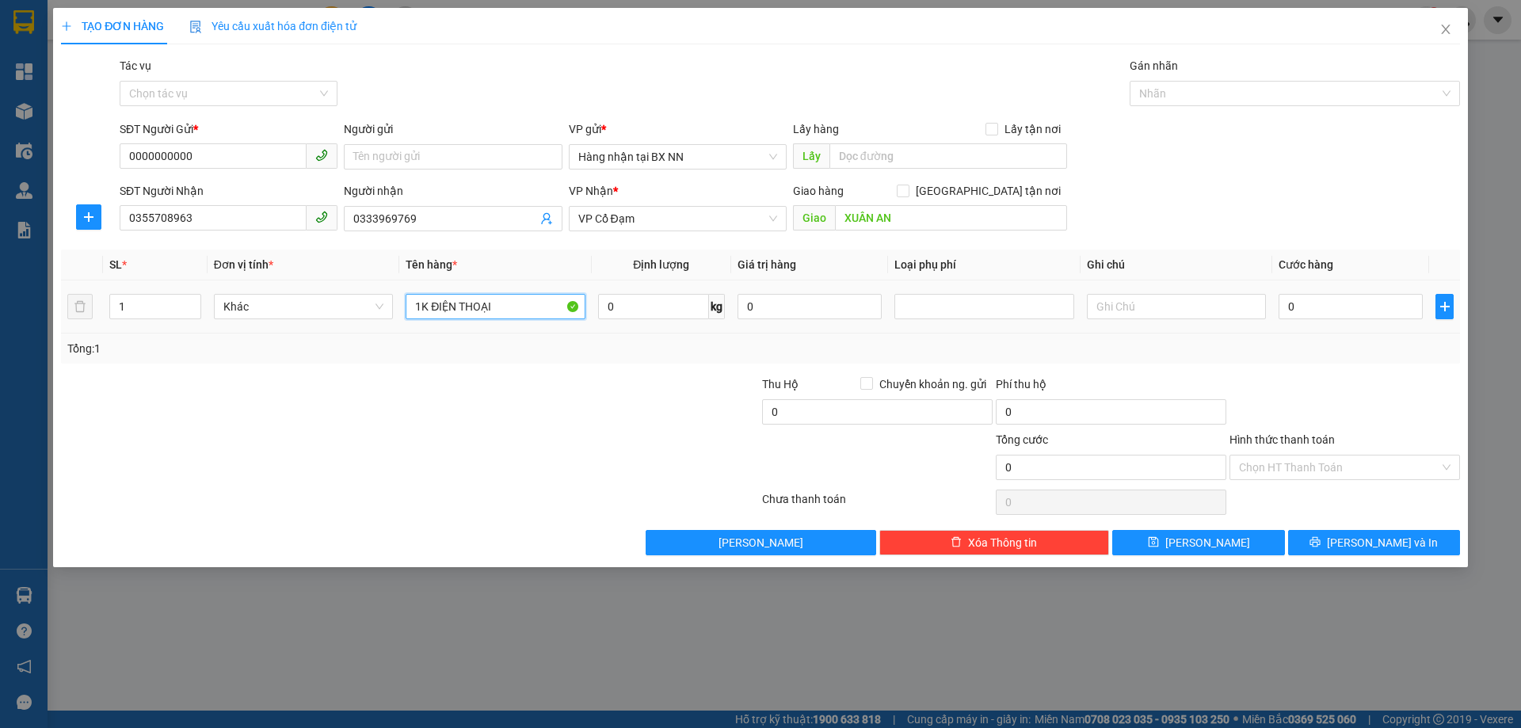
type input "1K ĐIỆN THOẠI"
click at [1335, 323] on td "0" at bounding box center [1351, 307] width 157 height 53
click at [1334, 316] on input "0" at bounding box center [1351, 306] width 144 height 25
type input "50"
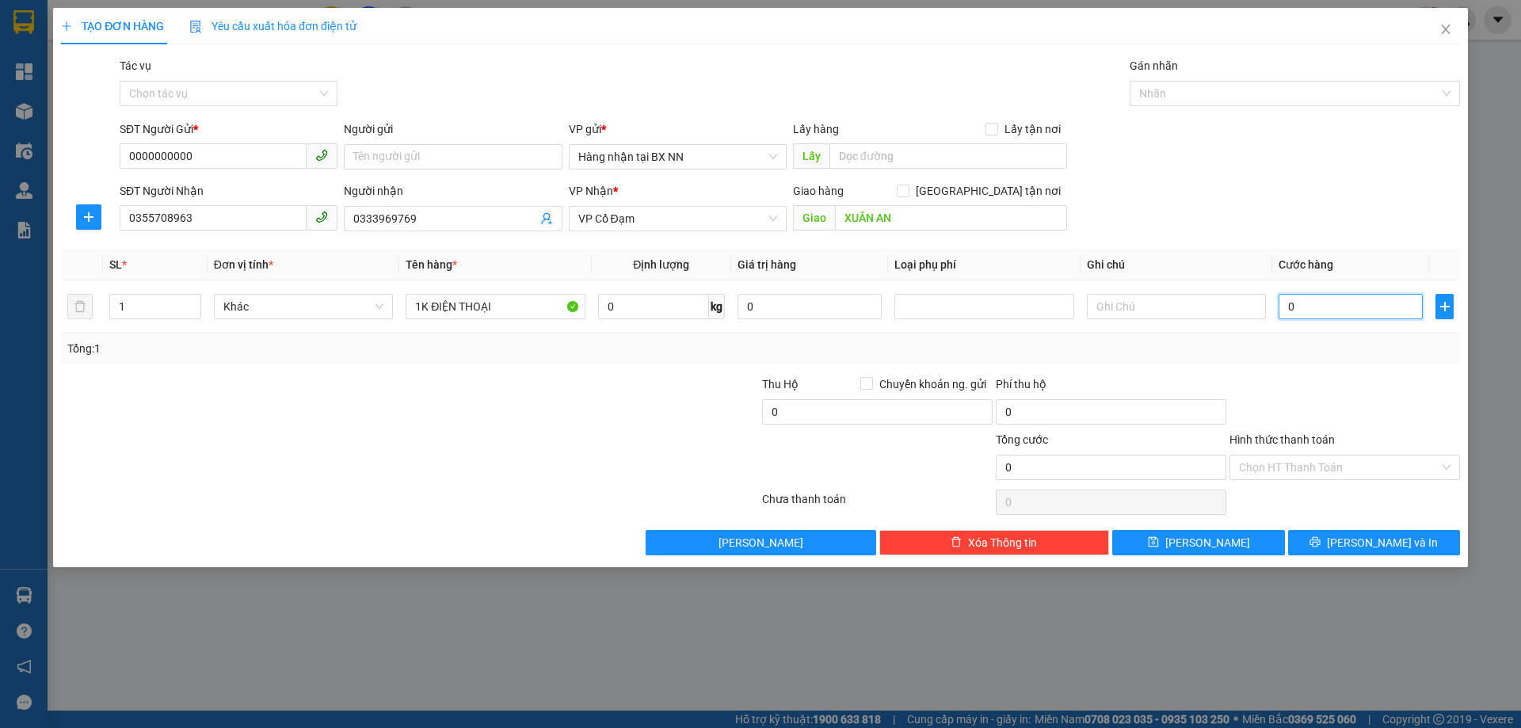
type input "50"
type input "50.000"
click at [1354, 475] on input "Hình thức thanh toán" at bounding box center [1339, 468] width 200 height 24
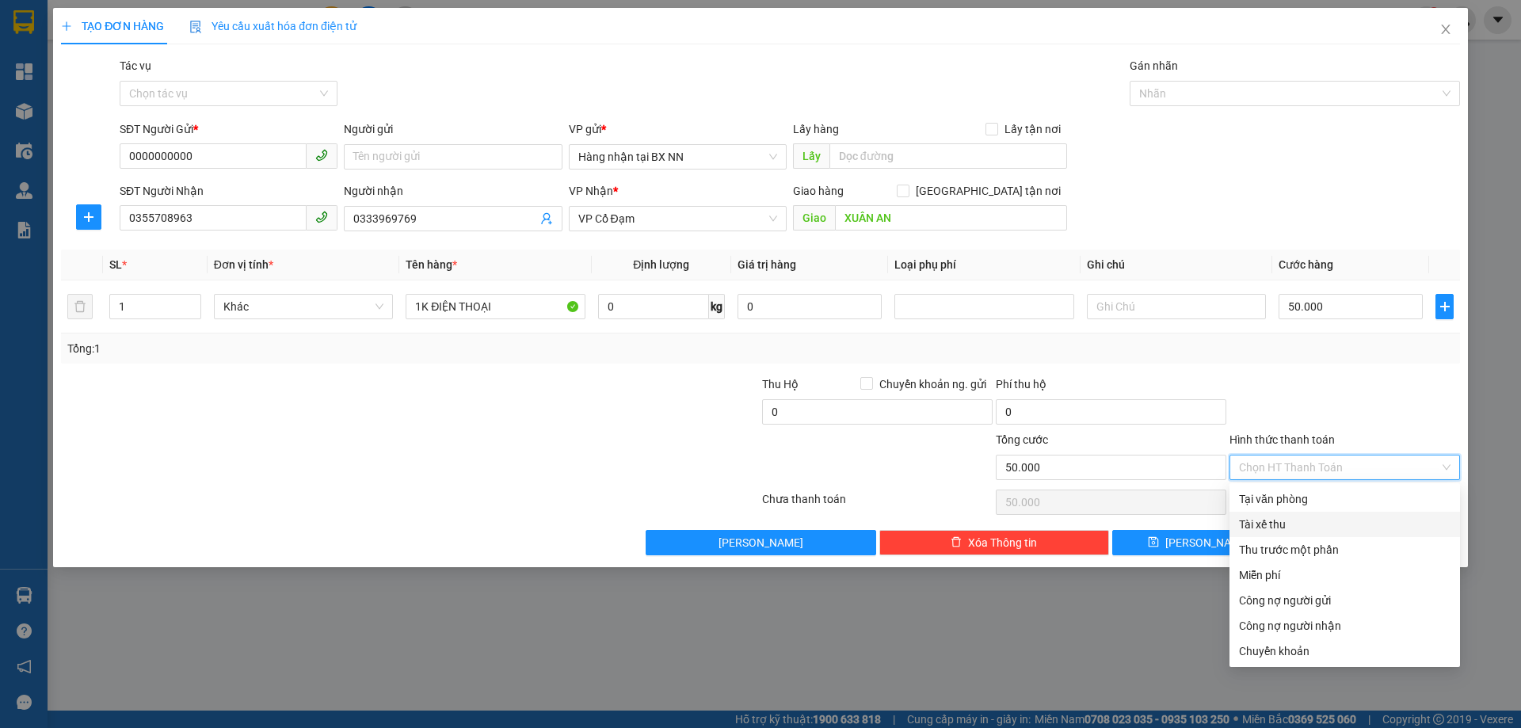
click at [1281, 528] on div "Tài xế thu" at bounding box center [1345, 524] width 212 height 17
type input "0"
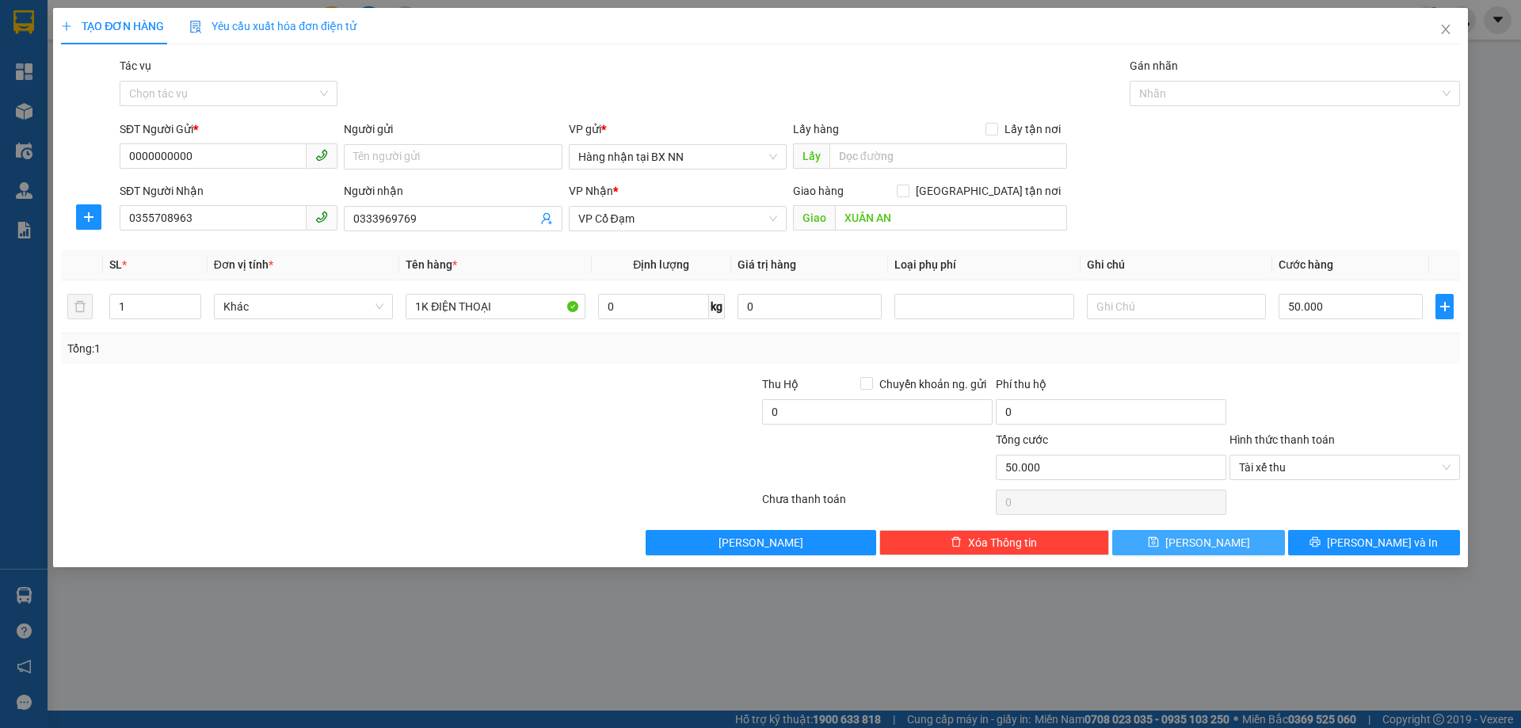
click at [1199, 548] on span "[PERSON_NAME]" at bounding box center [1208, 542] width 85 height 17
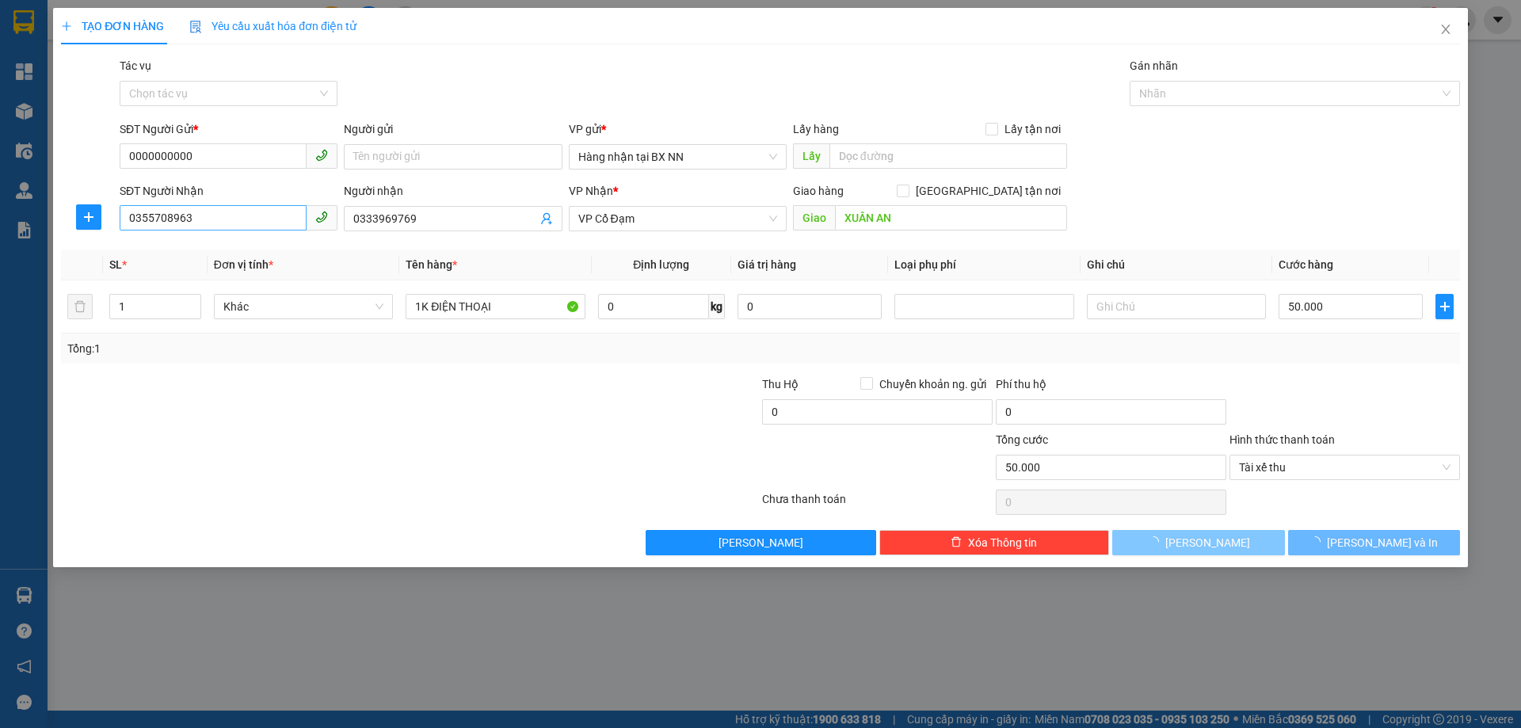
type input "0"
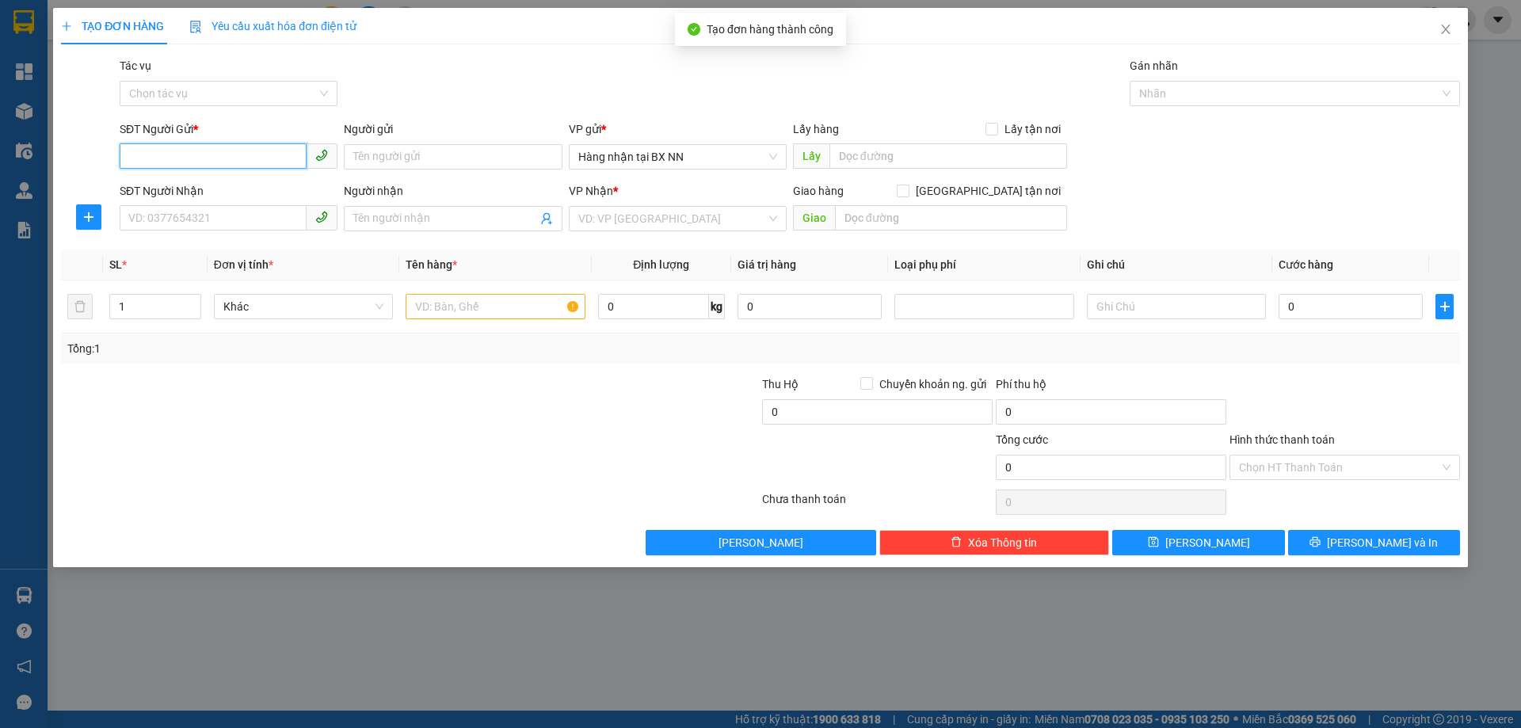
click at [207, 153] on input "SĐT Người Gửi *" at bounding box center [213, 155] width 187 height 25
type input "0983011816"
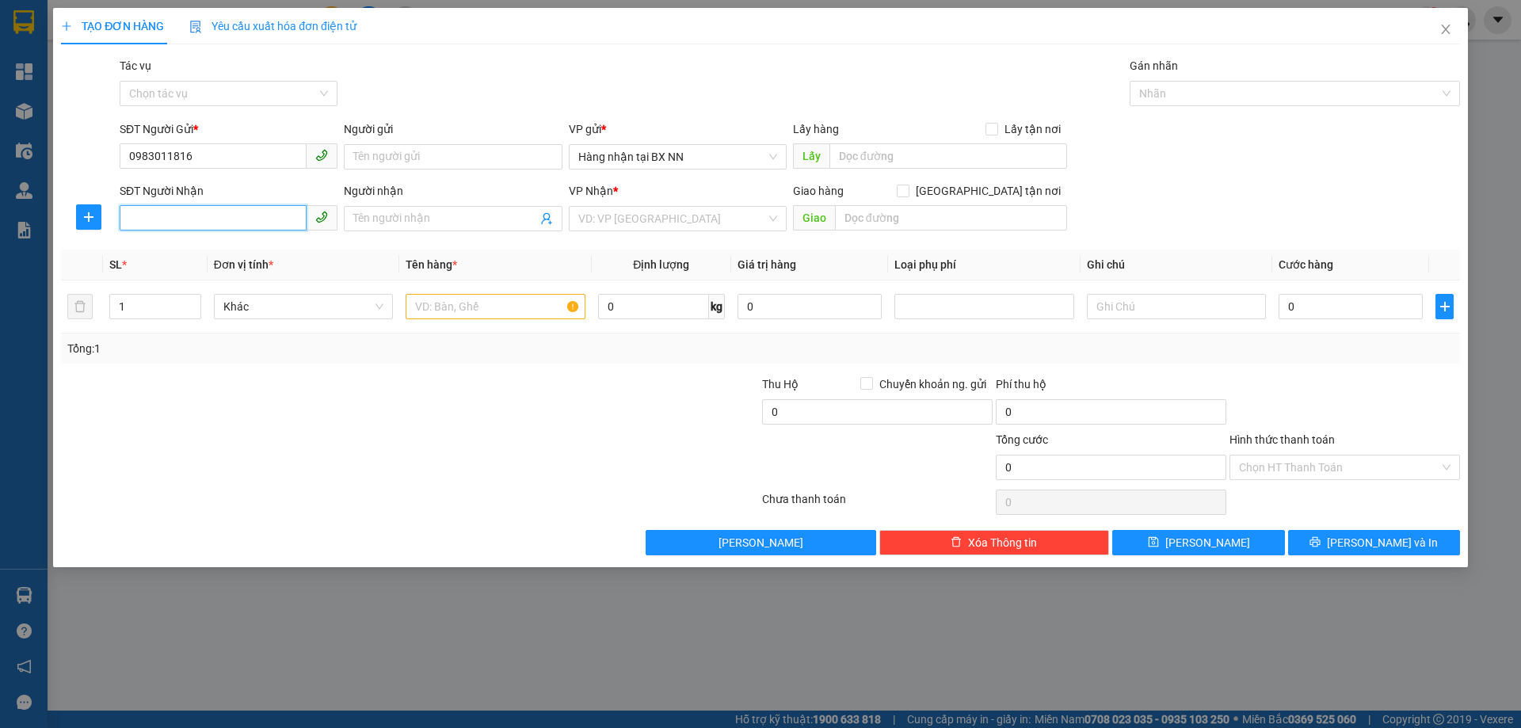
click at [201, 218] on input "SĐT Người Nhận" at bounding box center [213, 217] width 187 height 25
type input "0822031461"
click at [697, 214] on input "search" at bounding box center [672, 219] width 188 height 24
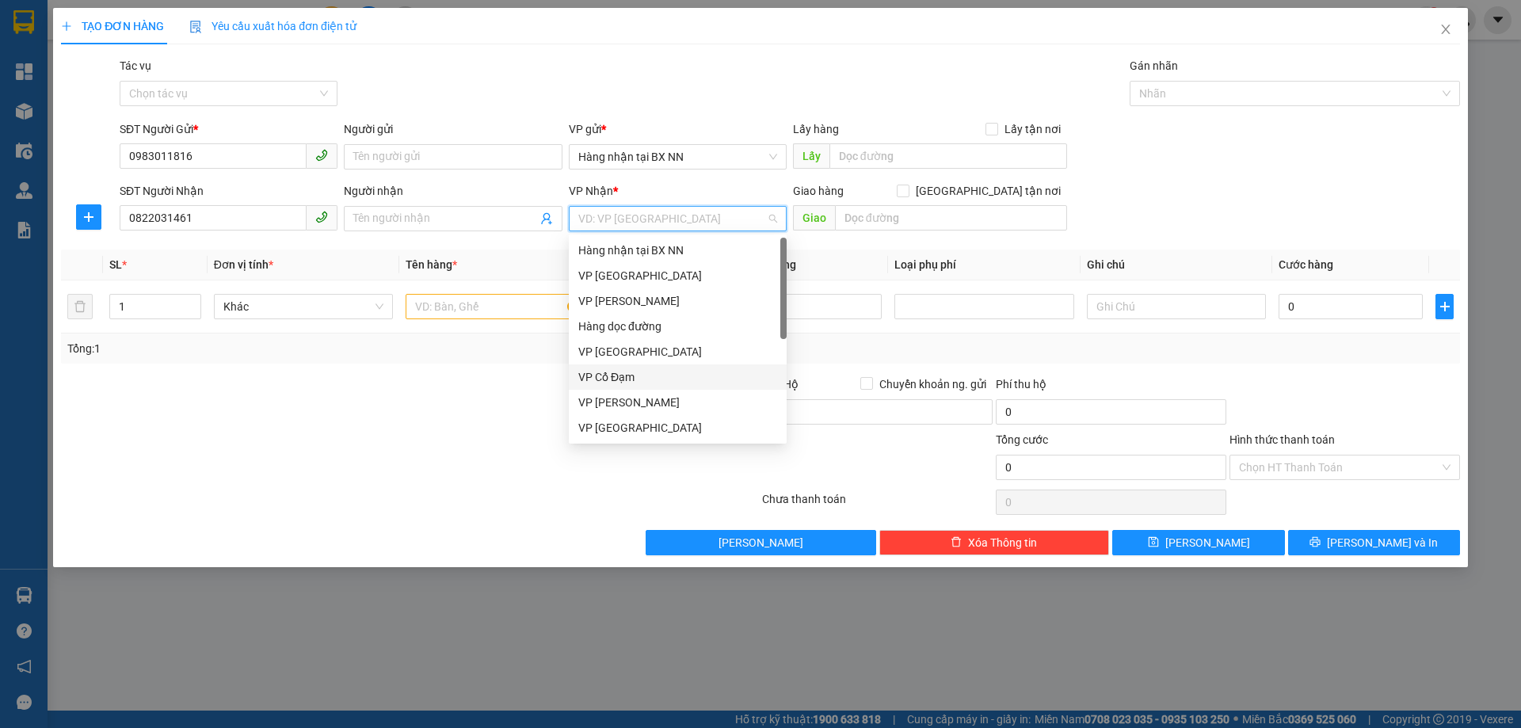
click at [642, 375] on div "VP Cổ Đạm" at bounding box center [677, 376] width 199 height 17
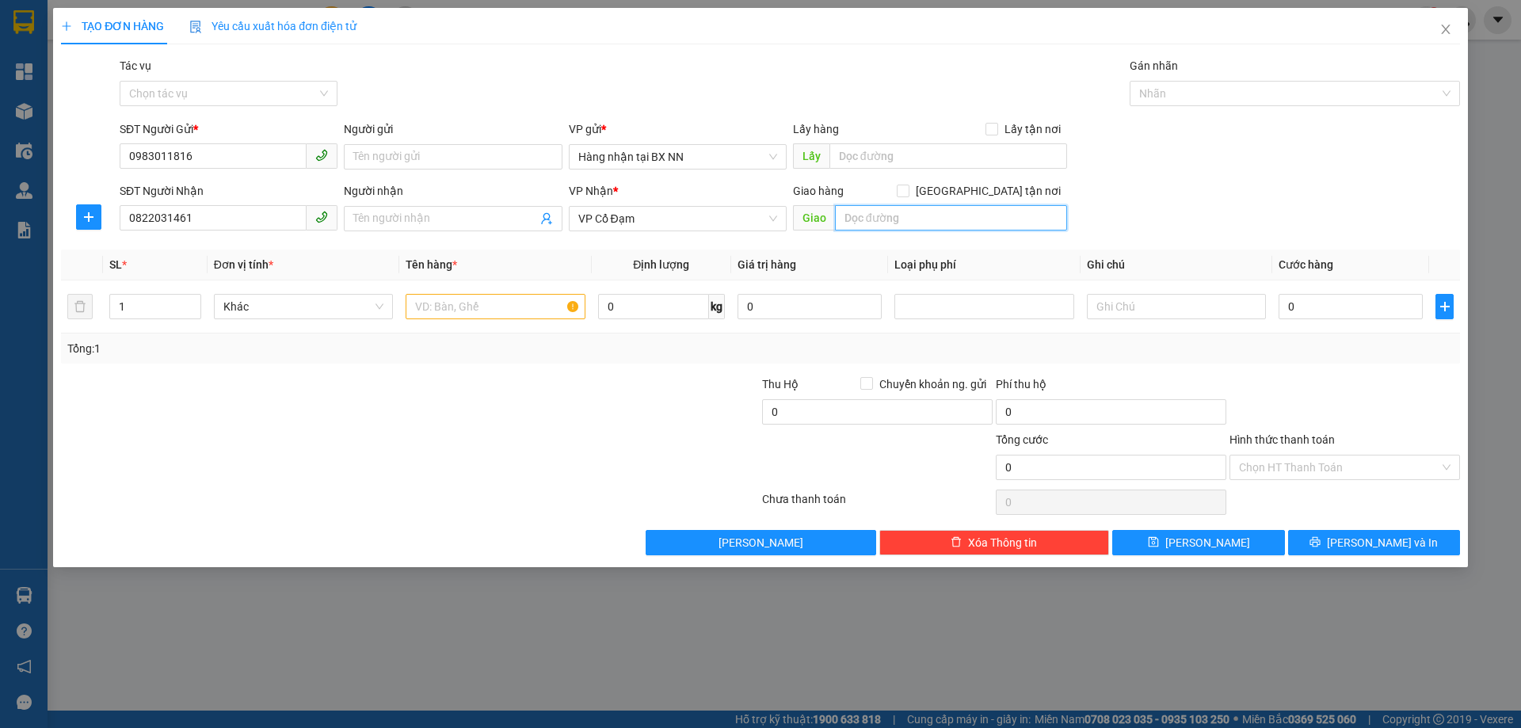
click at [885, 217] on input "text" at bounding box center [951, 217] width 232 height 25
type input "[PERSON_NAME]"
click at [542, 308] on input "text" at bounding box center [495, 306] width 179 height 25
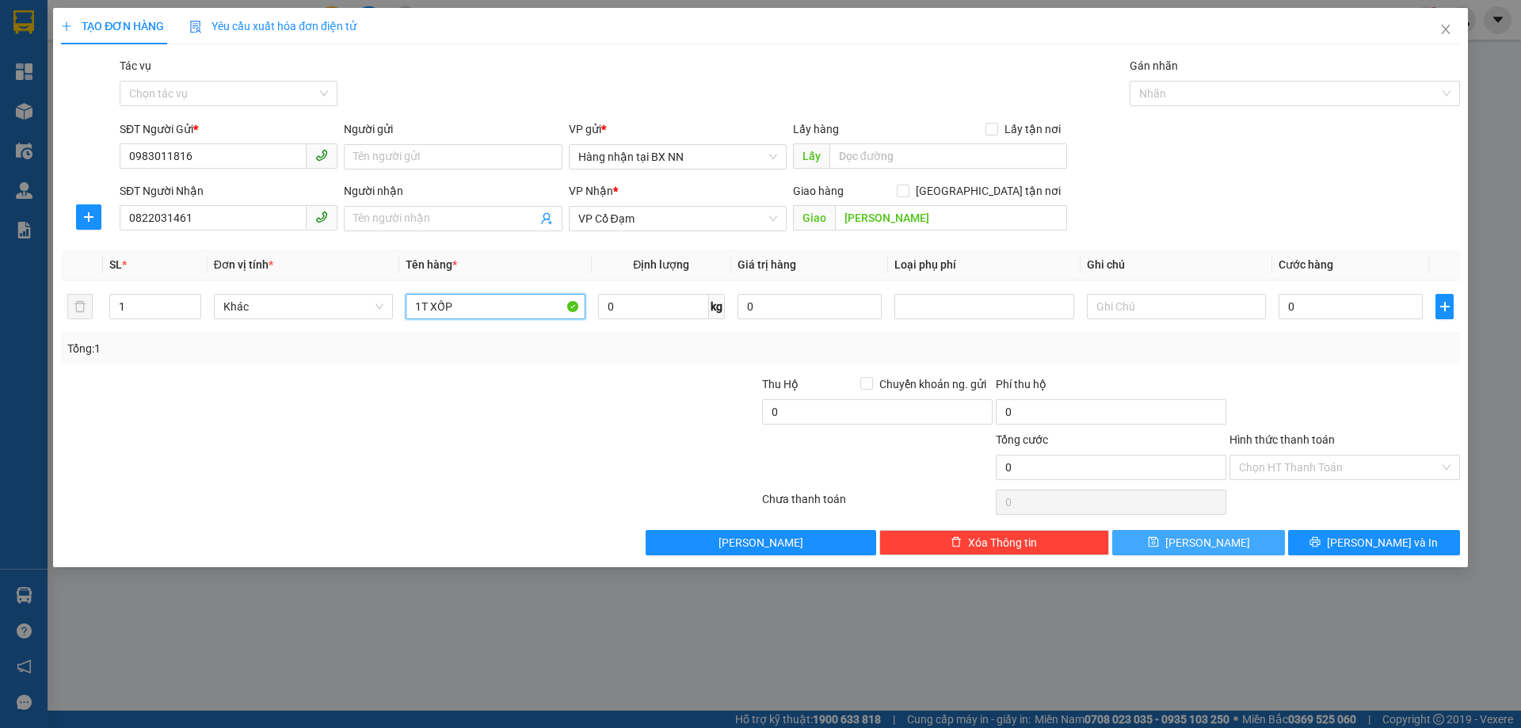
type input "1T XỐP"
drag, startPoint x: 1235, startPoint y: 548, endPoint x: 1238, endPoint y: 521, distance: 26.3
click at [1235, 548] on button "[PERSON_NAME]" at bounding box center [1199, 542] width 172 height 25
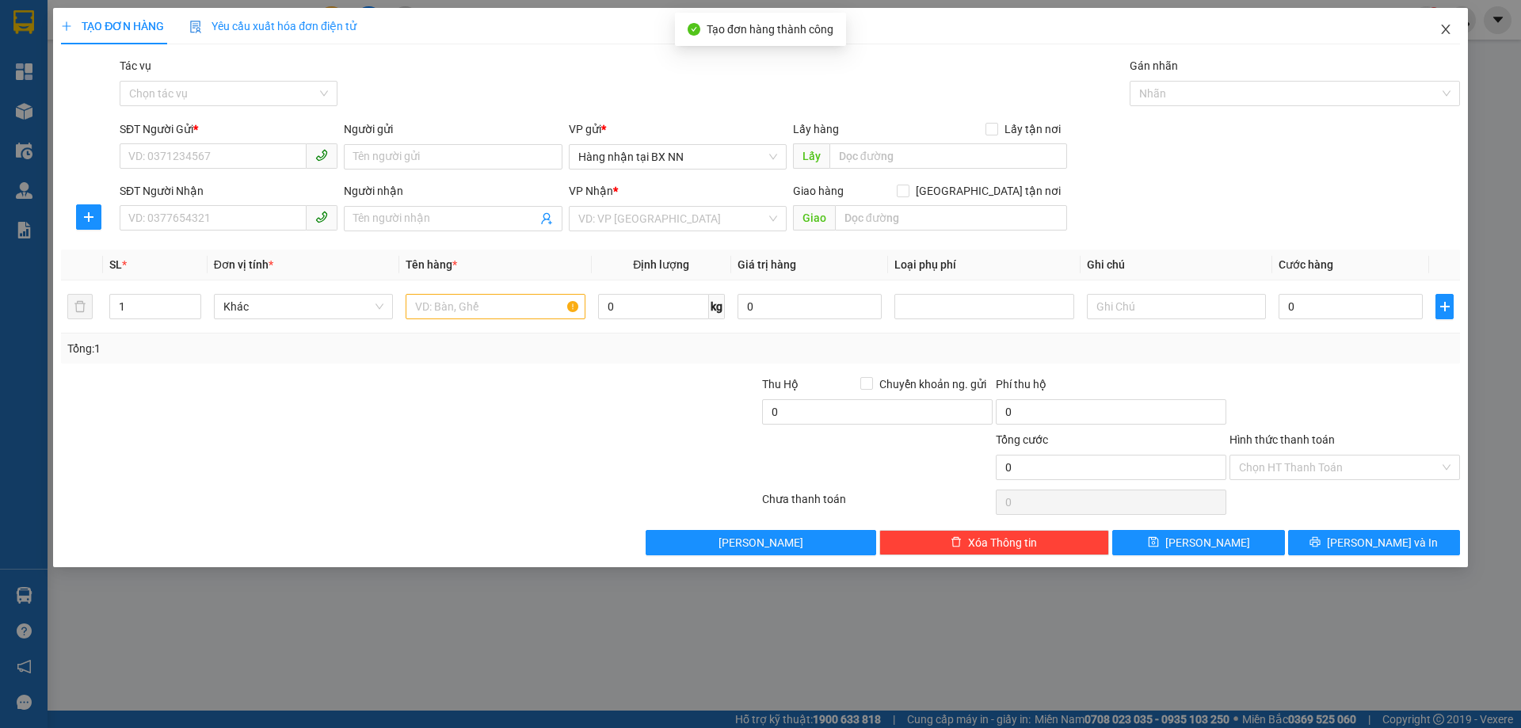
click at [1456, 29] on span "Close" at bounding box center [1446, 30] width 44 height 44
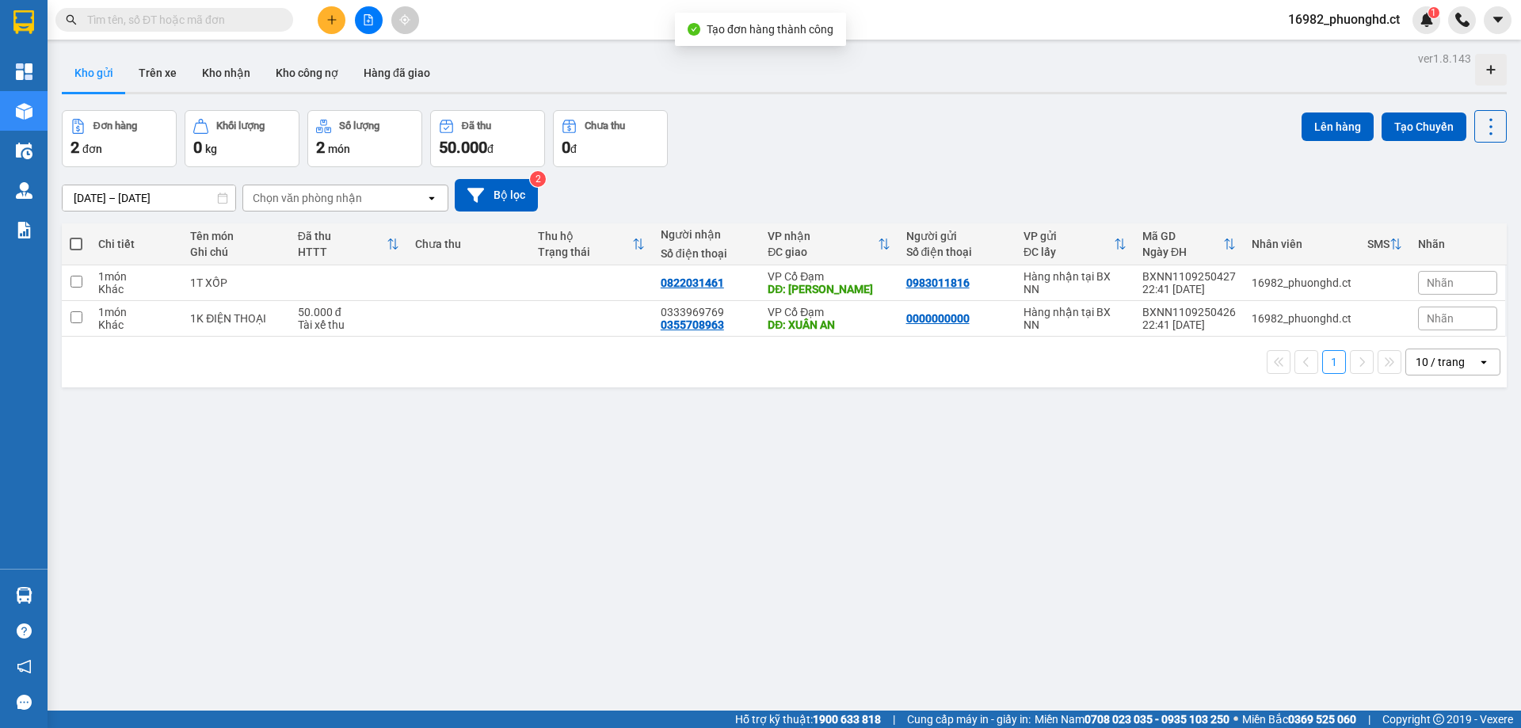
click at [74, 249] on span at bounding box center [76, 244] width 13 height 13
click at [76, 236] on input "checkbox" at bounding box center [76, 236] width 0 height 0
checkbox input "true"
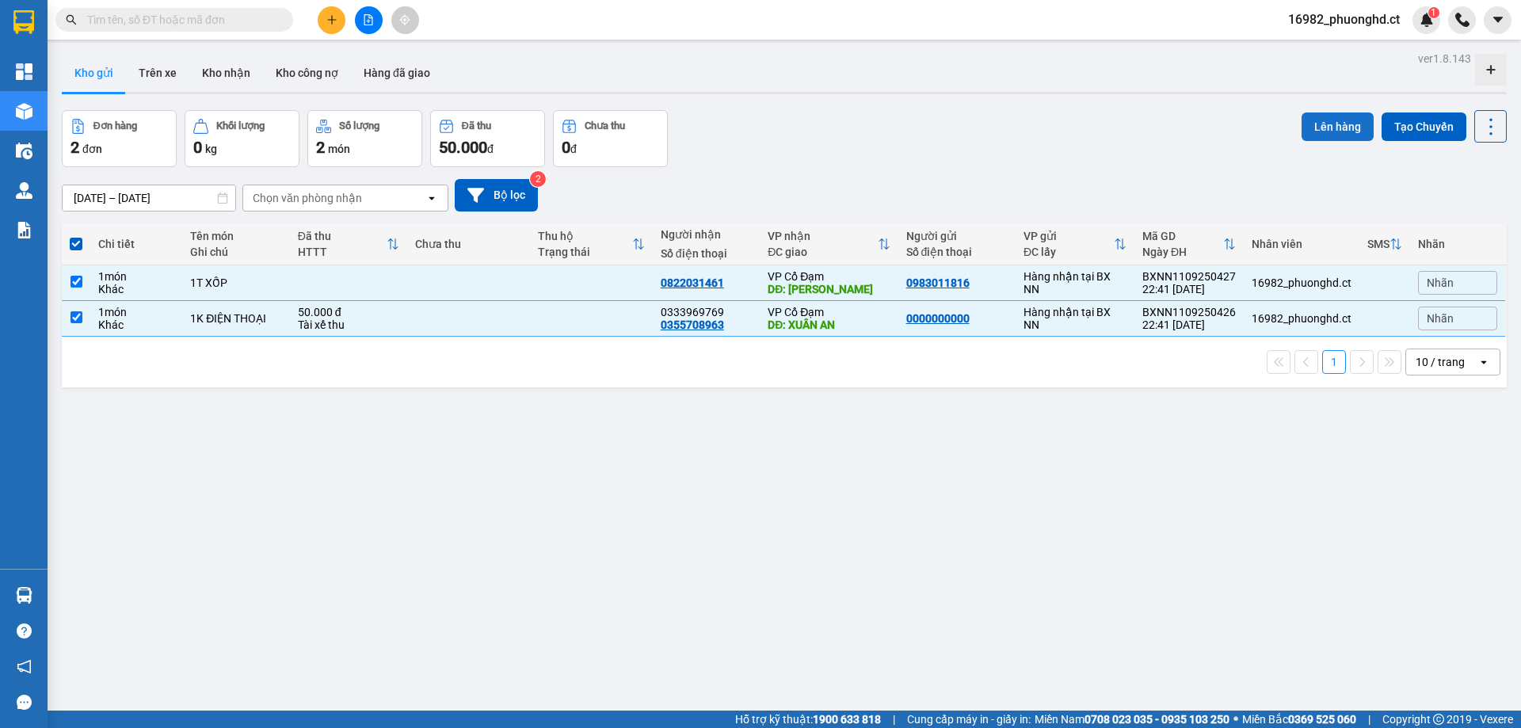
click at [1339, 122] on button "Lên hàng" at bounding box center [1338, 127] width 72 height 29
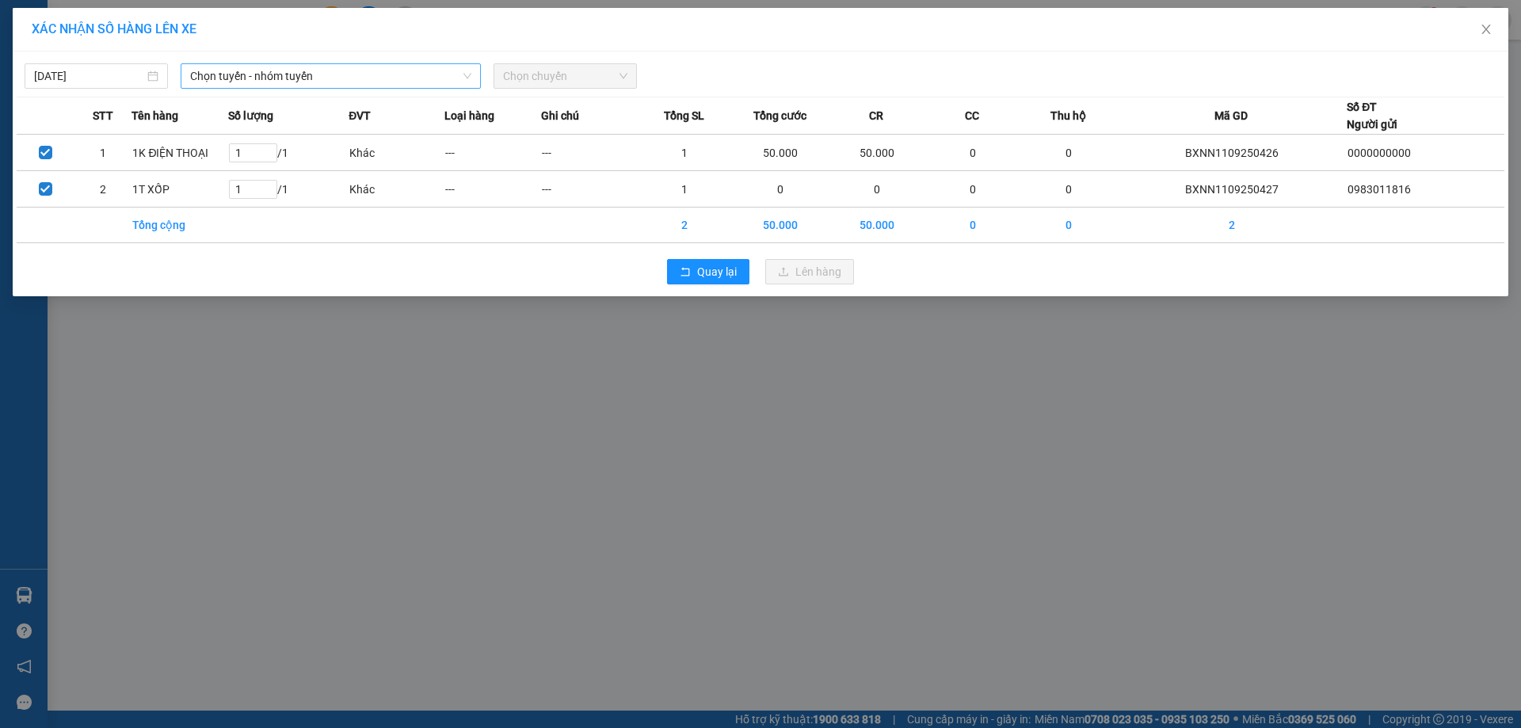
click at [262, 71] on span "Chọn tuyến - nhóm tuyến" at bounding box center [330, 76] width 281 height 24
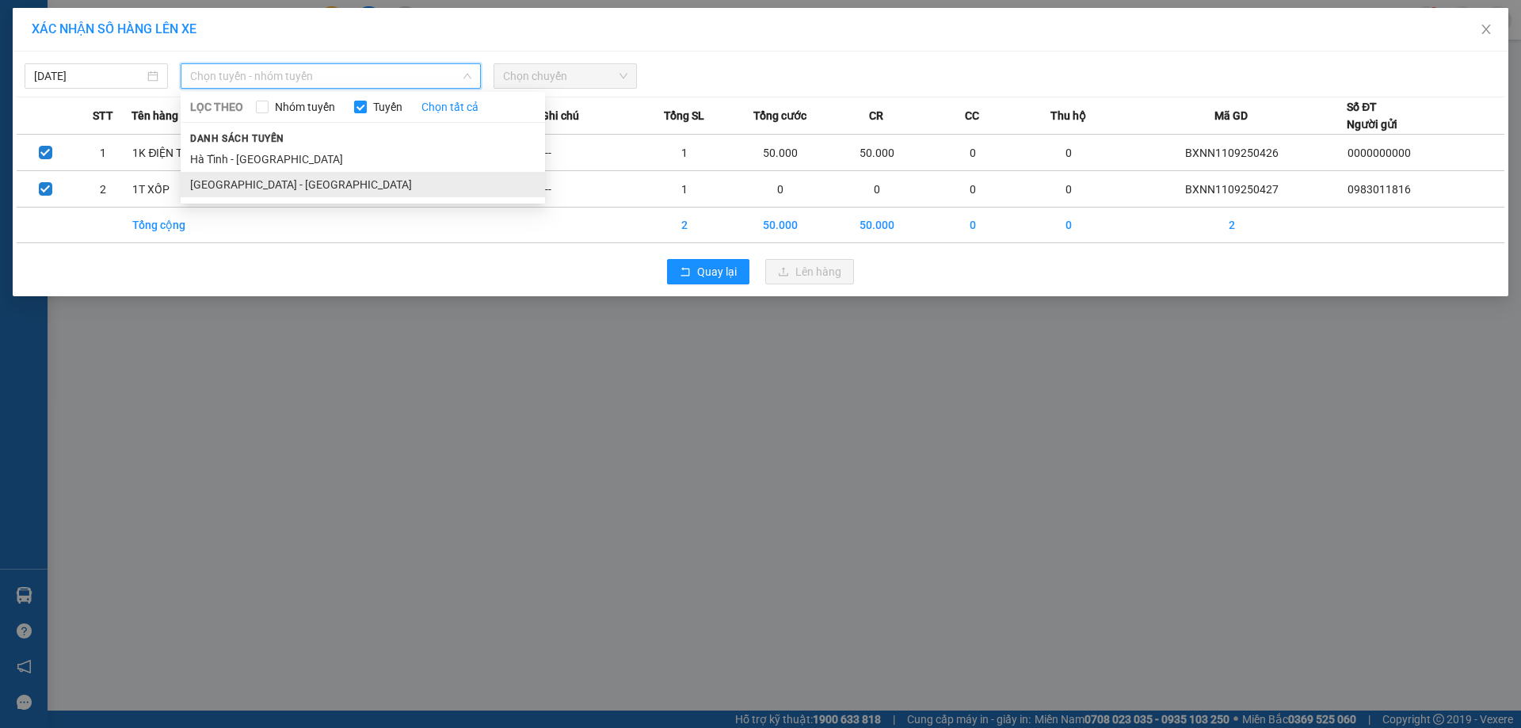
click at [247, 181] on li "[GEOGRAPHIC_DATA] - [GEOGRAPHIC_DATA]" at bounding box center [363, 184] width 365 height 25
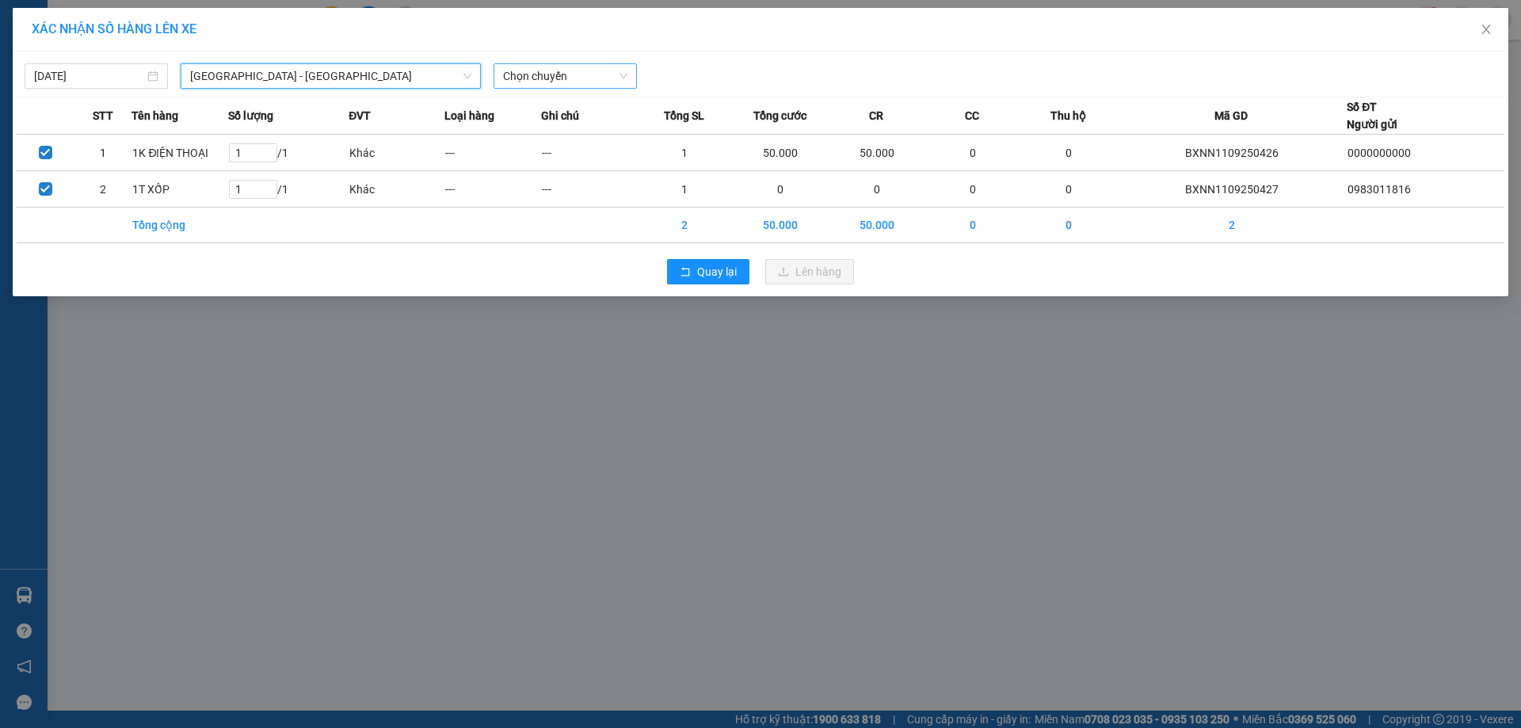
click at [532, 74] on span "Chọn chuyến" at bounding box center [565, 76] width 124 height 24
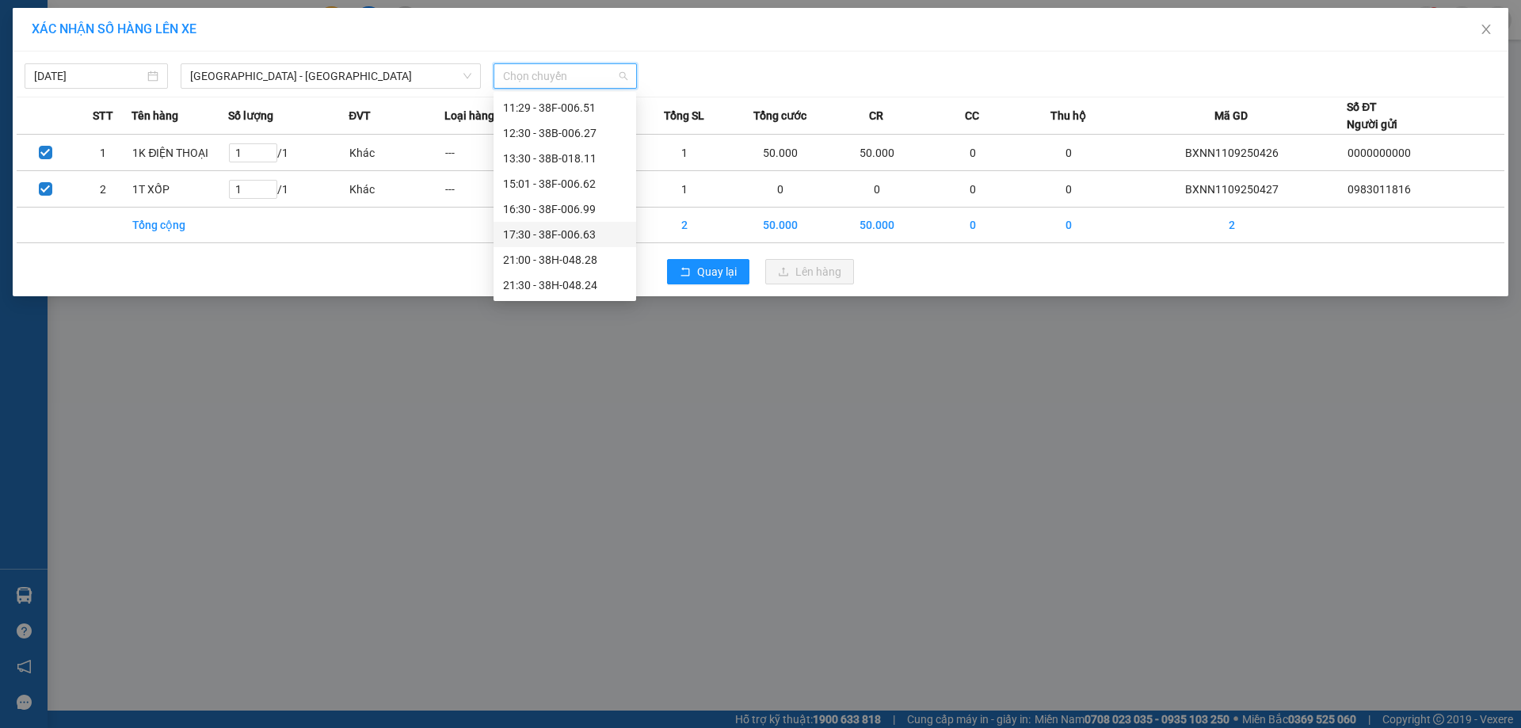
scroll to position [76, 0]
click at [563, 235] on div "21:00 - 38H-048.28" at bounding box center [565, 234] width 124 height 17
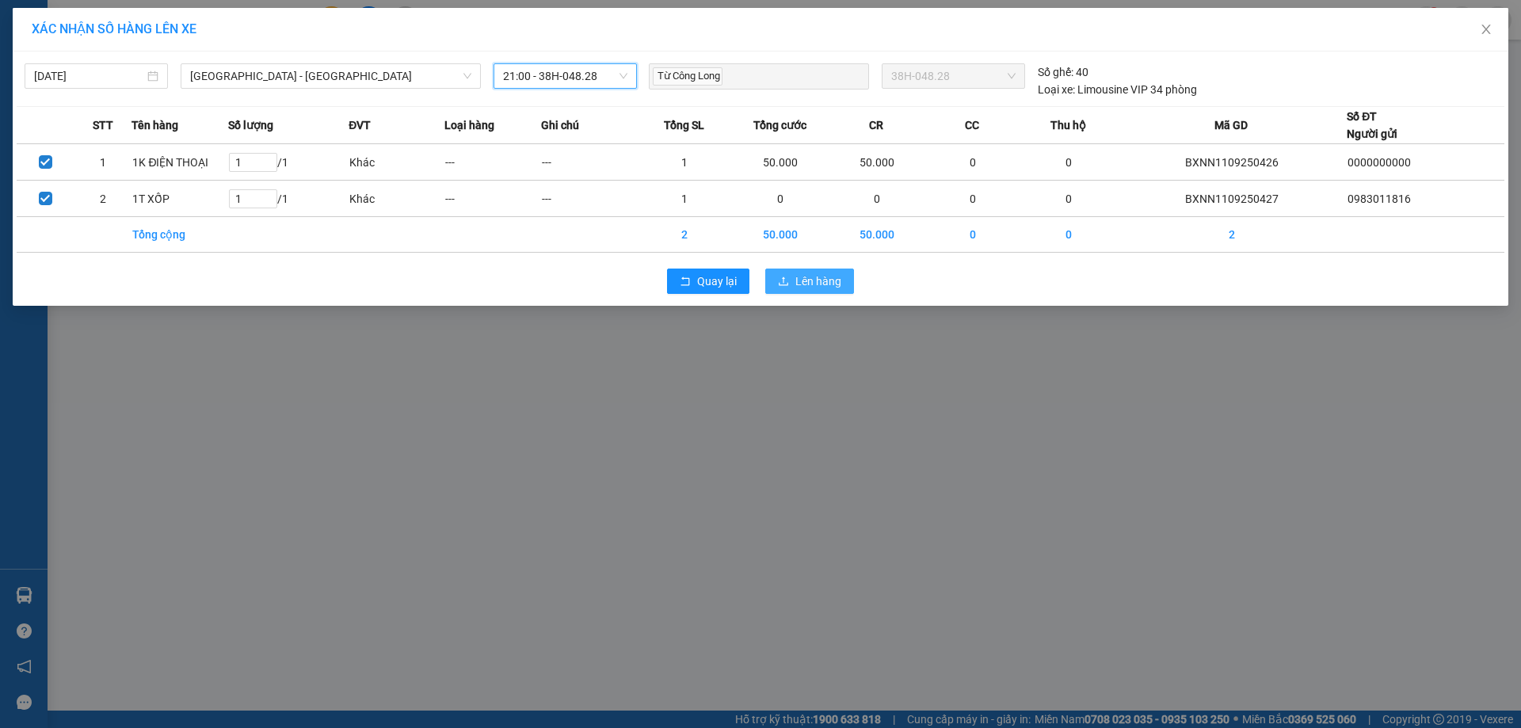
click at [841, 273] on span "Lên hàng" at bounding box center [819, 281] width 46 height 17
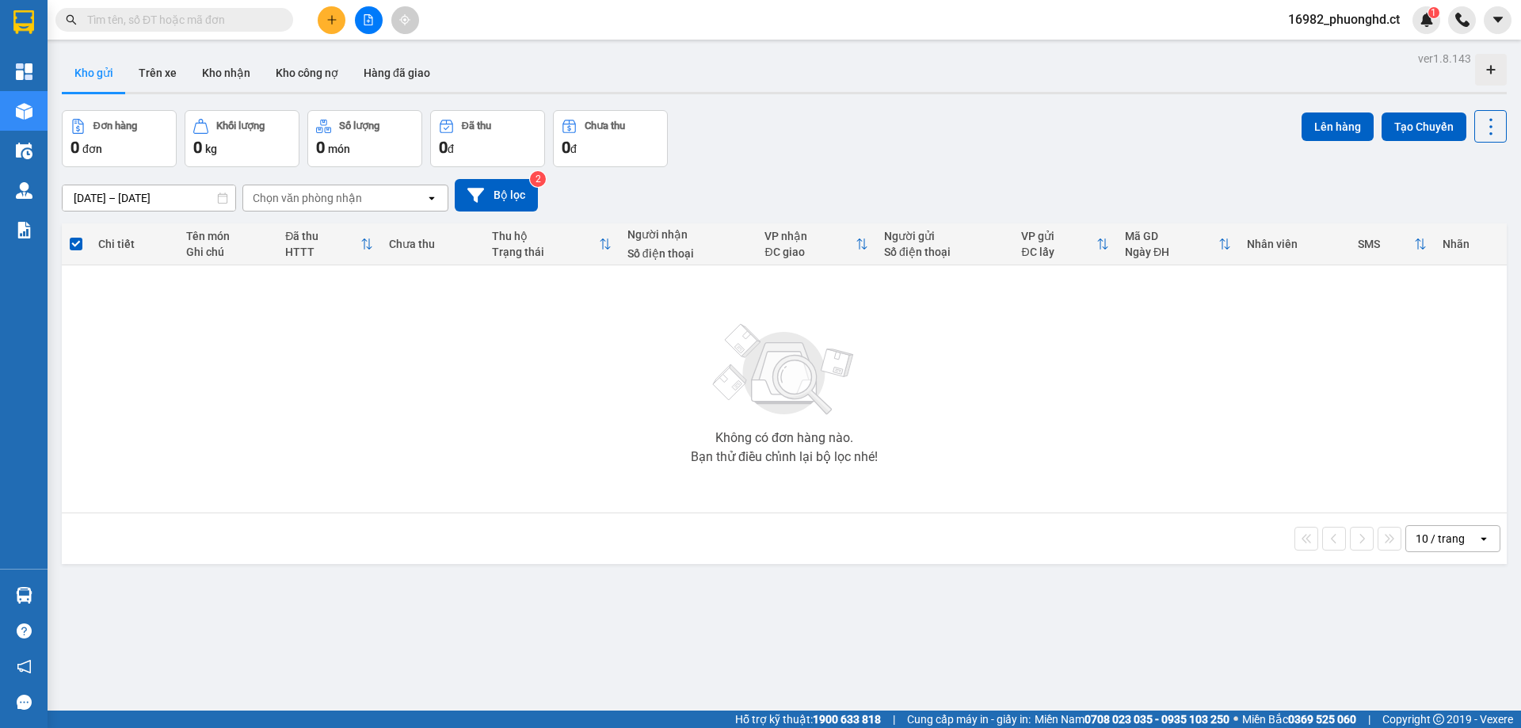
click at [1327, 25] on span "16982_phuonghd.ct" at bounding box center [1344, 20] width 137 height 20
click at [1327, 60] on li "Đăng xuất" at bounding box center [1342, 48] width 139 height 25
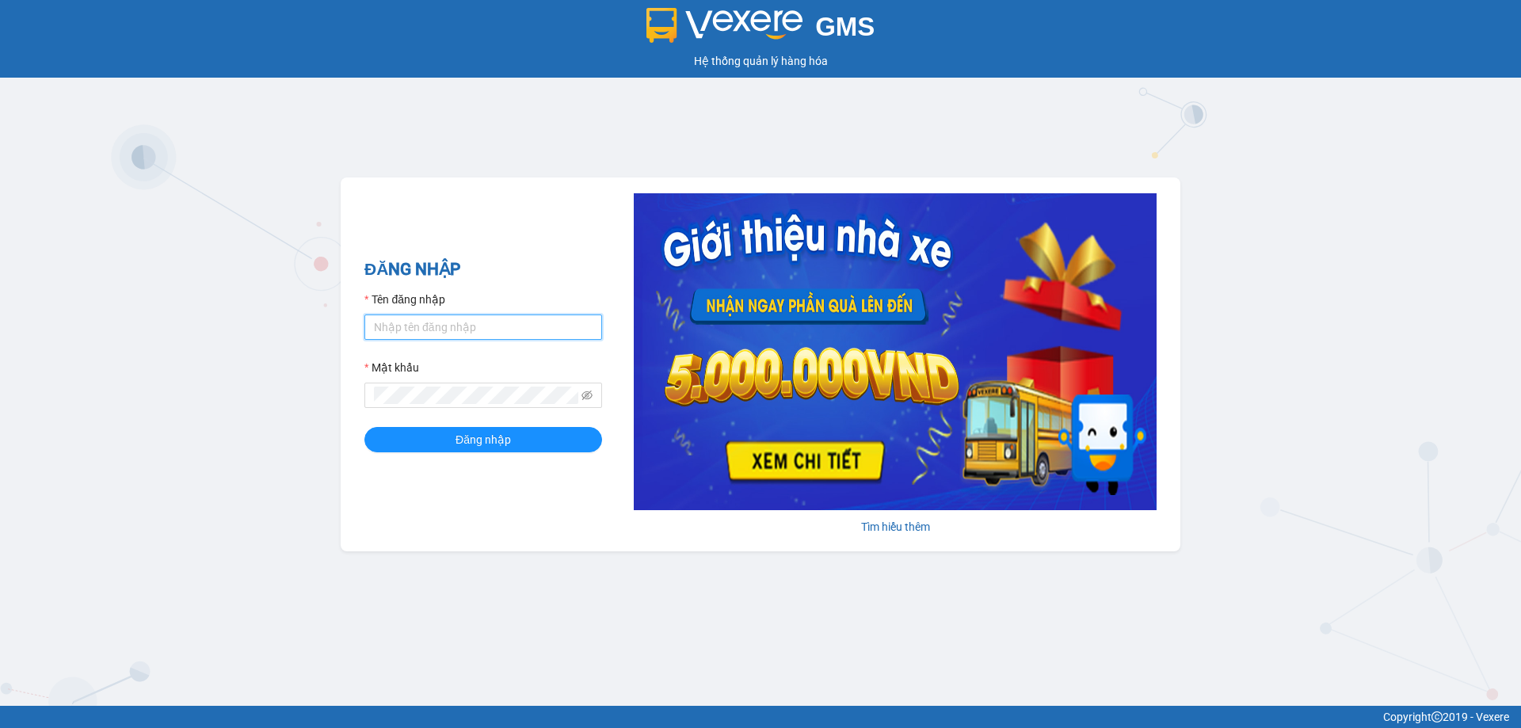
type input "phuonghd.ct"
drag, startPoint x: 468, startPoint y: 456, endPoint x: 476, endPoint y: 445, distance: 13.6
click at [469, 456] on div "ĐĂNG NHẬP Tên đăng nhập phuonghd.ct Mật khẩu Đăng nhập" at bounding box center [484, 365] width 238 height 216
click at [476, 445] on span "Đăng nhập" at bounding box center [483, 439] width 55 height 17
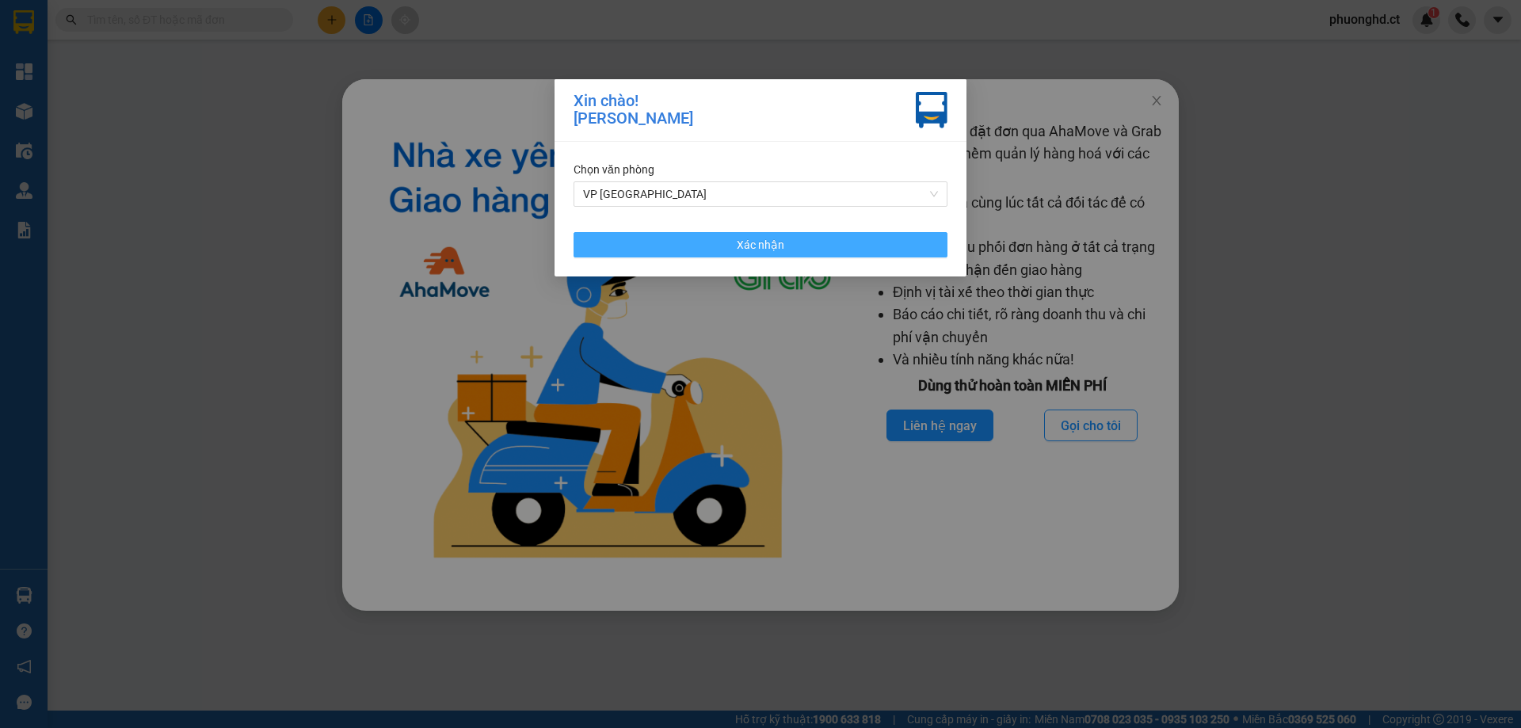
click at [768, 250] on span "Xác nhận" at bounding box center [761, 244] width 48 height 17
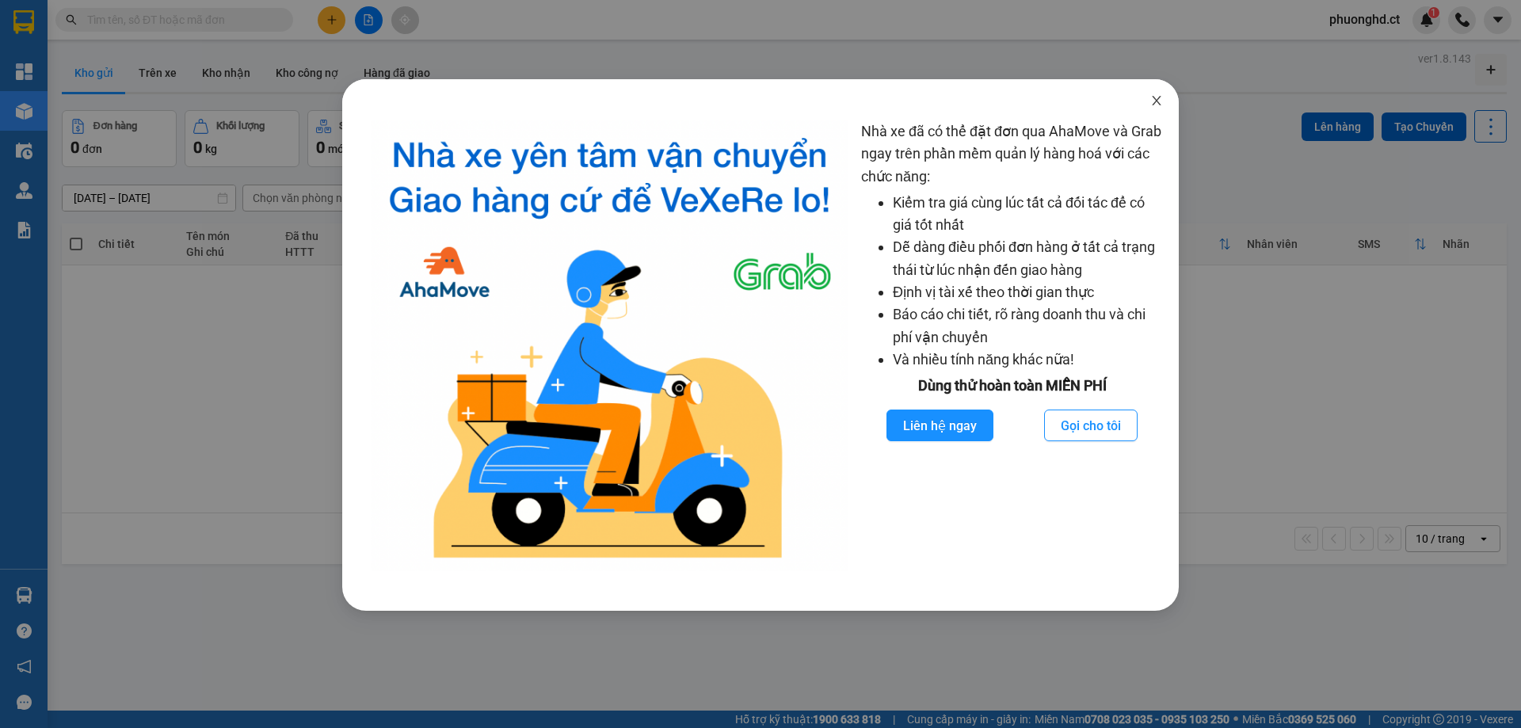
click at [1155, 102] on icon "close" at bounding box center [1157, 100] width 13 height 13
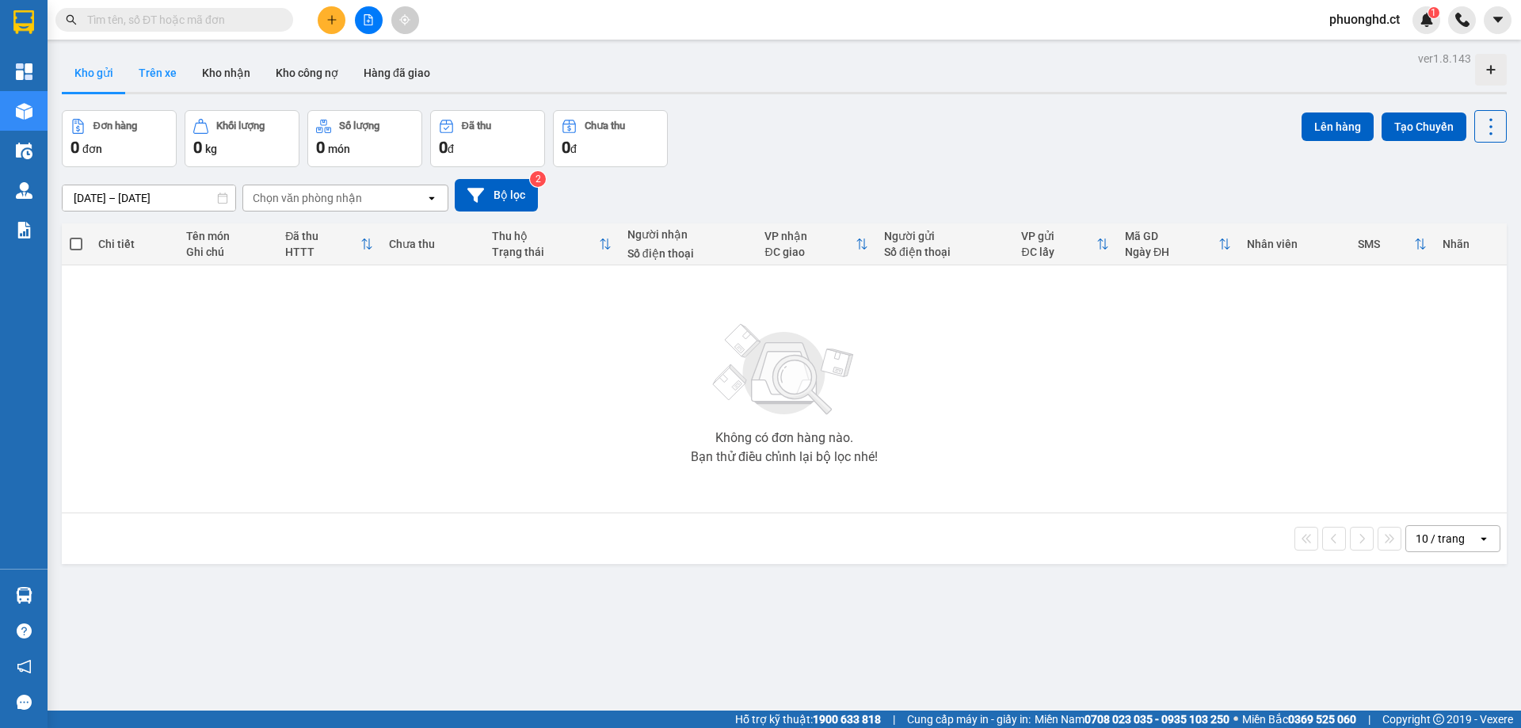
click at [161, 87] on button "Trên xe" at bounding box center [157, 73] width 63 height 38
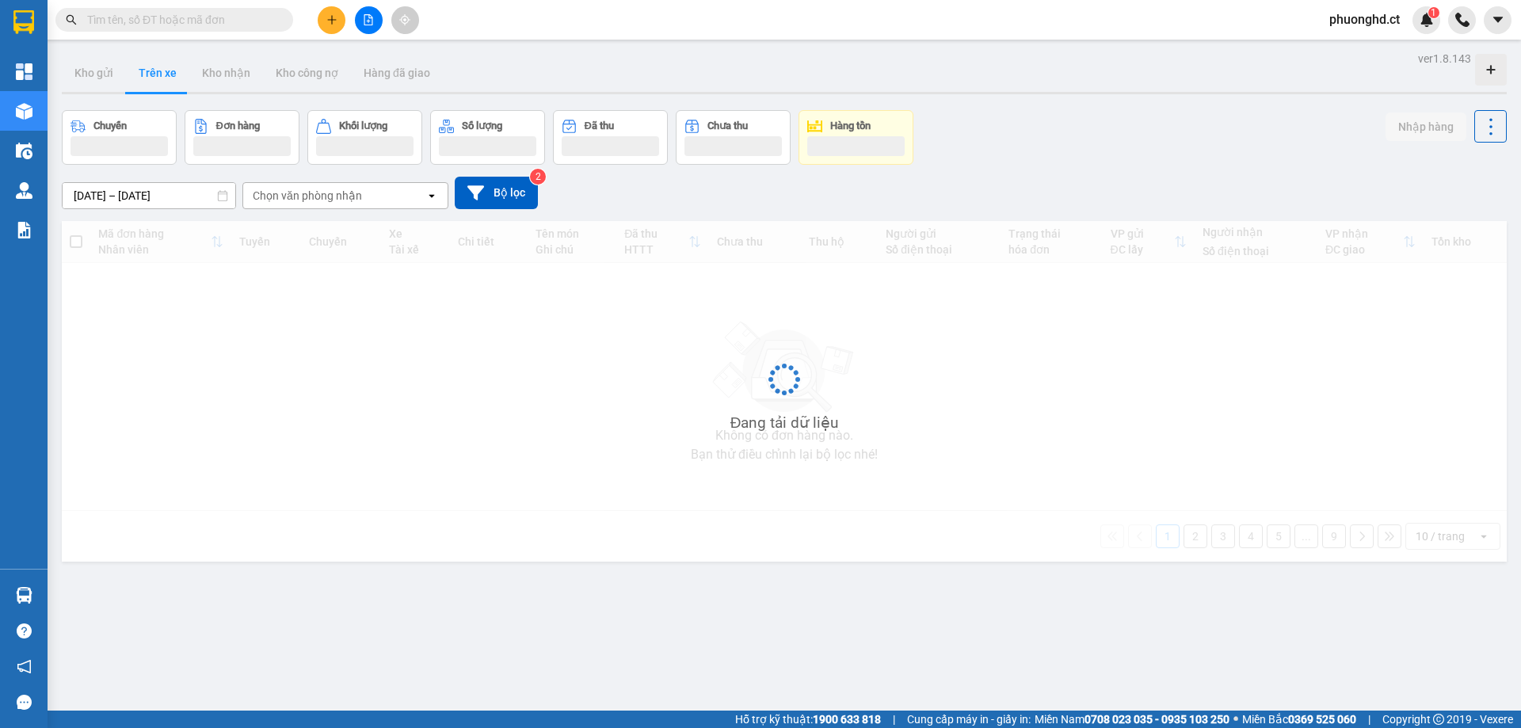
click at [291, 195] on div "Chọn văn phòng nhận" at bounding box center [307, 196] width 109 height 16
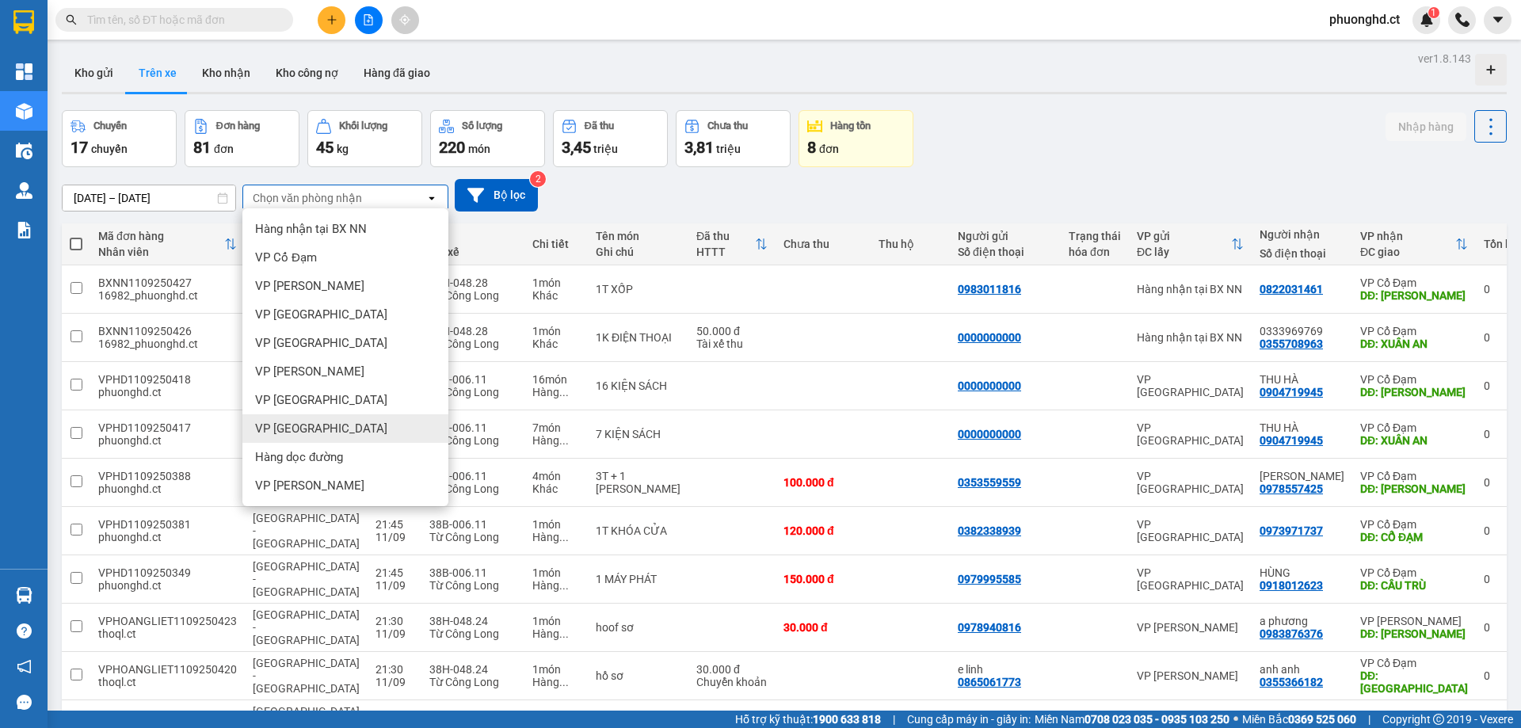
click at [302, 427] on span "VP [GEOGRAPHIC_DATA]" at bounding box center [321, 429] width 132 height 16
